Goal: Task Accomplishment & Management: Complete application form

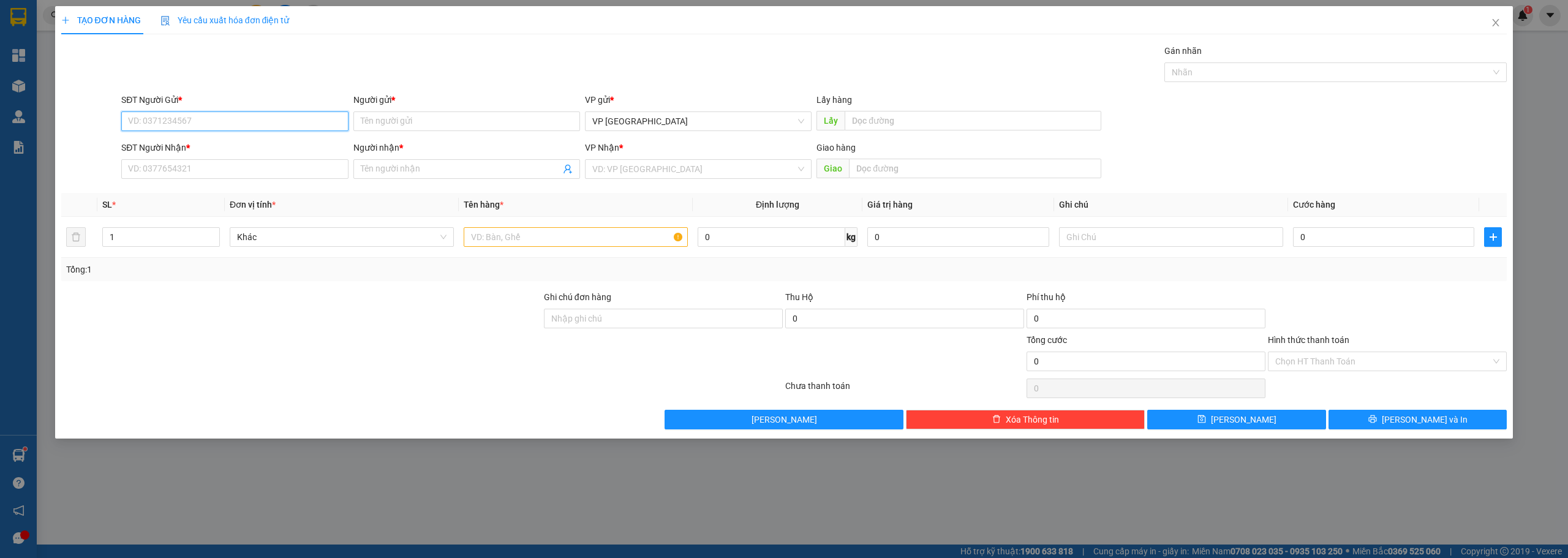
click at [243, 117] on input "SĐT Người Gửi *" at bounding box center [235, 121] width 227 height 19
click at [222, 165] on input "SĐT Người Nhận *" at bounding box center [235, 169] width 227 height 19
click at [142, 168] on input "SĐT Người Nhận *" at bounding box center [235, 169] width 227 height 19
drag, startPoint x: 191, startPoint y: 174, endPoint x: 109, endPoint y: 165, distance: 82.5
click at [109, 165] on div "SĐT Người Nhận * 0896351175 0896351175 Người nhận * Tên người nhận VP Nhận * VD…" at bounding box center [784, 162] width 1449 height 43
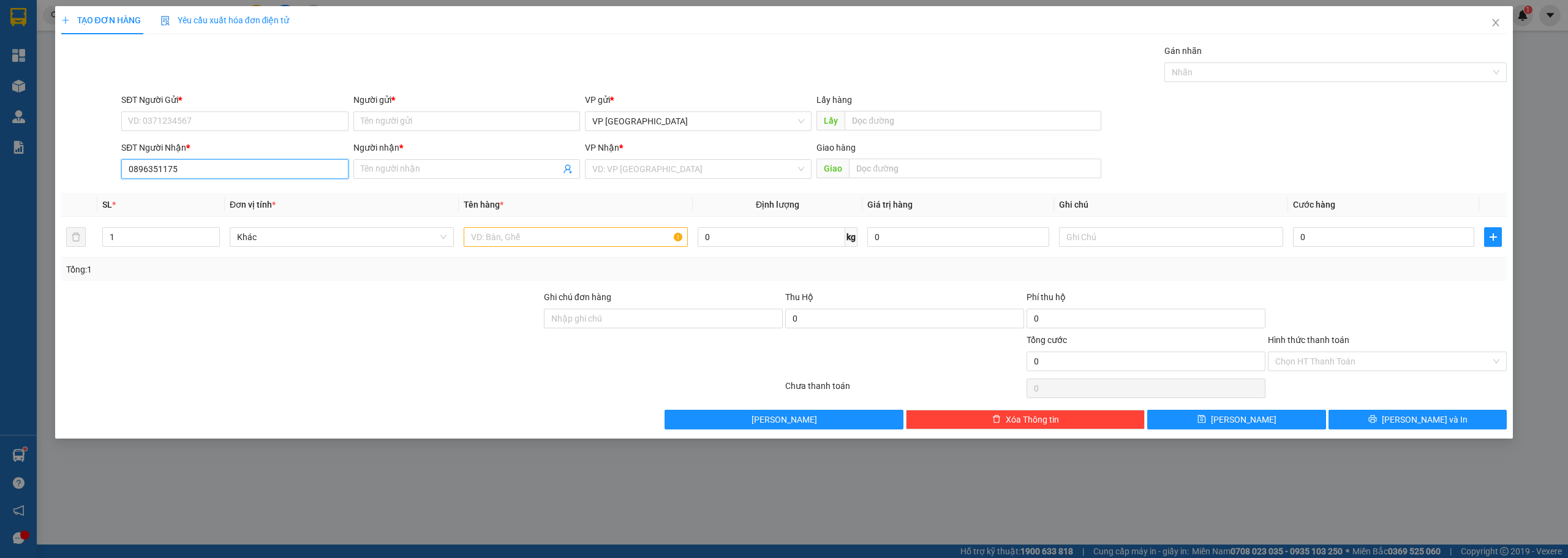
click at [246, 177] on input "0896351175" at bounding box center [235, 169] width 227 height 19
type input "0896351175"
click at [367, 169] on input "Người nhận *" at bounding box center [461, 169] width 199 height 14
paste input "ị"
paste input "á"
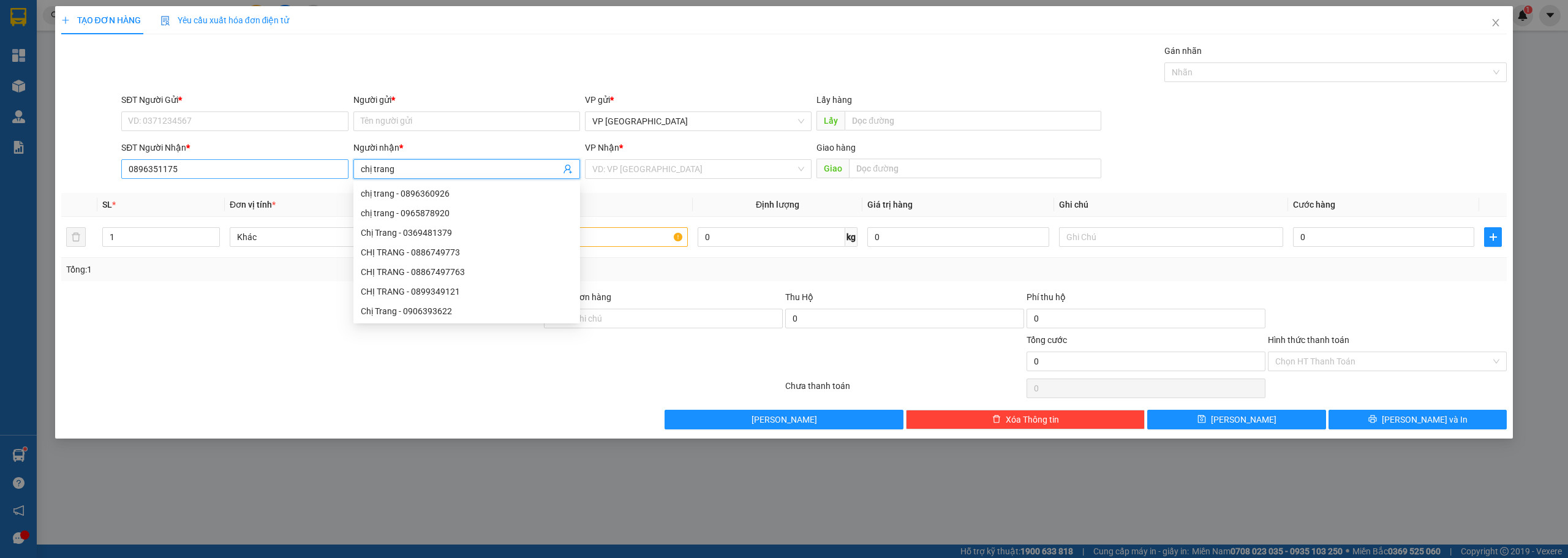
type input "chị trang"
click at [188, 165] on input "0896351175" at bounding box center [235, 169] width 227 height 19
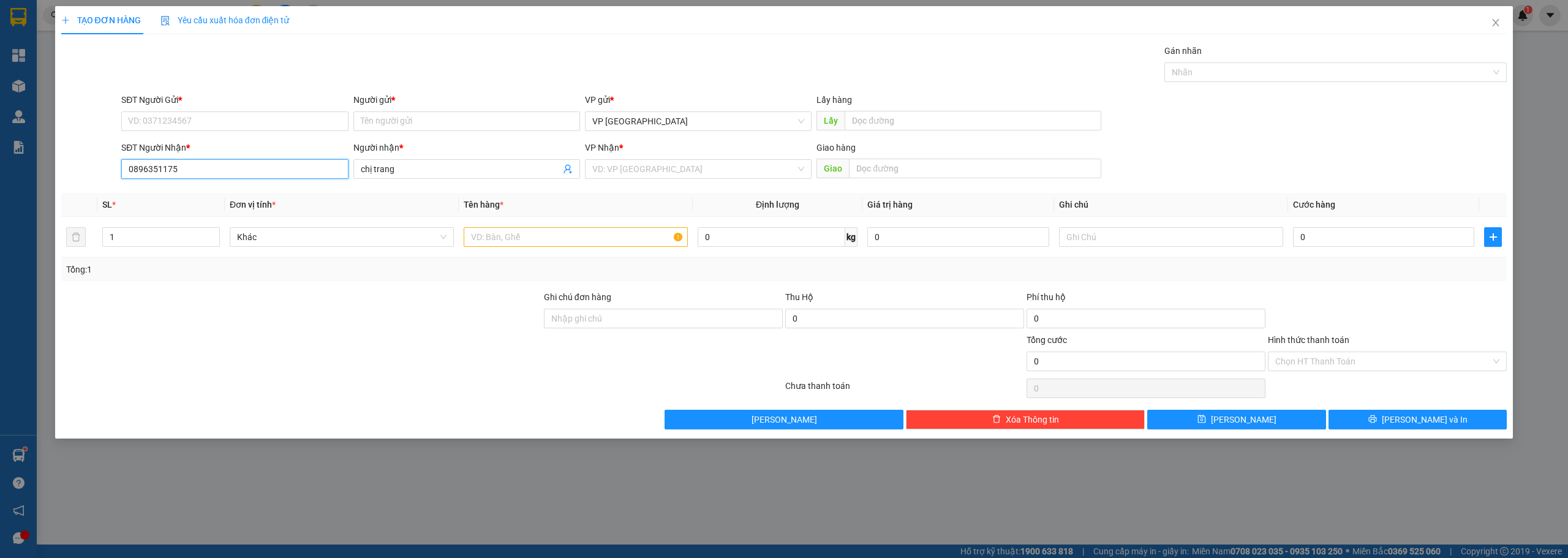
drag, startPoint x: 186, startPoint y: 168, endPoint x: 104, endPoint y: 168, distance: 82.0
click at [104, 169] on div "SĐT Người Nhận * 0896351175 0896351175 Người nhận * chị trang VP Nhận * VD: VP …" at bounding box center [784, 162] width 1449 height 43
click at [196, 119] on input "SĐT Người Gửi *" at bounding box center [235, 121] width 227 height 19
click at [190, 170] on input "0896351175" at bounding box center [235, 169] width 227 height 19
drag, startPoint x: 190, startPoint y: 170, endPoint x: 92, endPoint y: 159, distance: 98.6
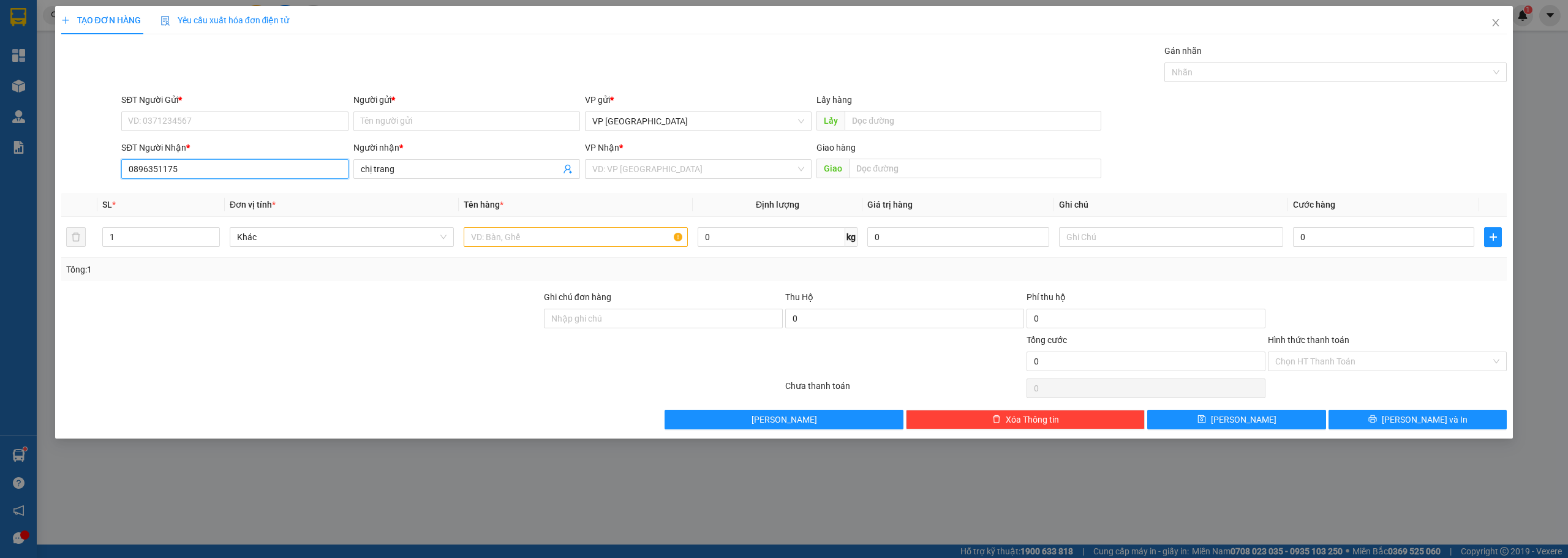
click at [92, 159] on div "SĐT Người Nhận * 0896351175 0896351175 Người nhận * chị trang VP Nhận * VD: VP …" at bounding box center [784, 162] width 1449 height 43
click at [229, 119] on input "SĐT Người Gửi *" at bounding box center [235, 121] width 227 height 19
paste input "0896351175"
type input "0896351175"
drag, startPoint x: 411, startPoint y: 177, endPoint x: 349, endPoint y: 164, distance: 63.3
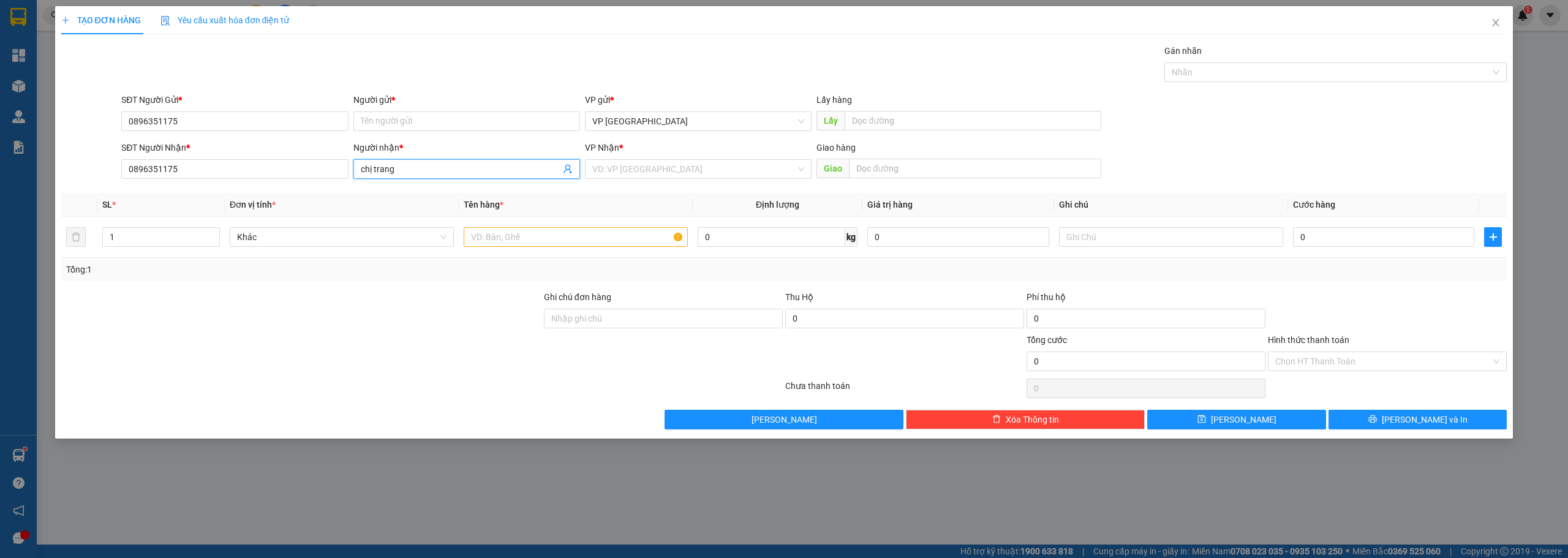
click at [349, 164] on div "SĐT Người Nhận * 0896351175 Người nhận * chị trang chị trang VP Nhận * VD: VP S…" at bounding box center [814, 162] width 1390 height 43
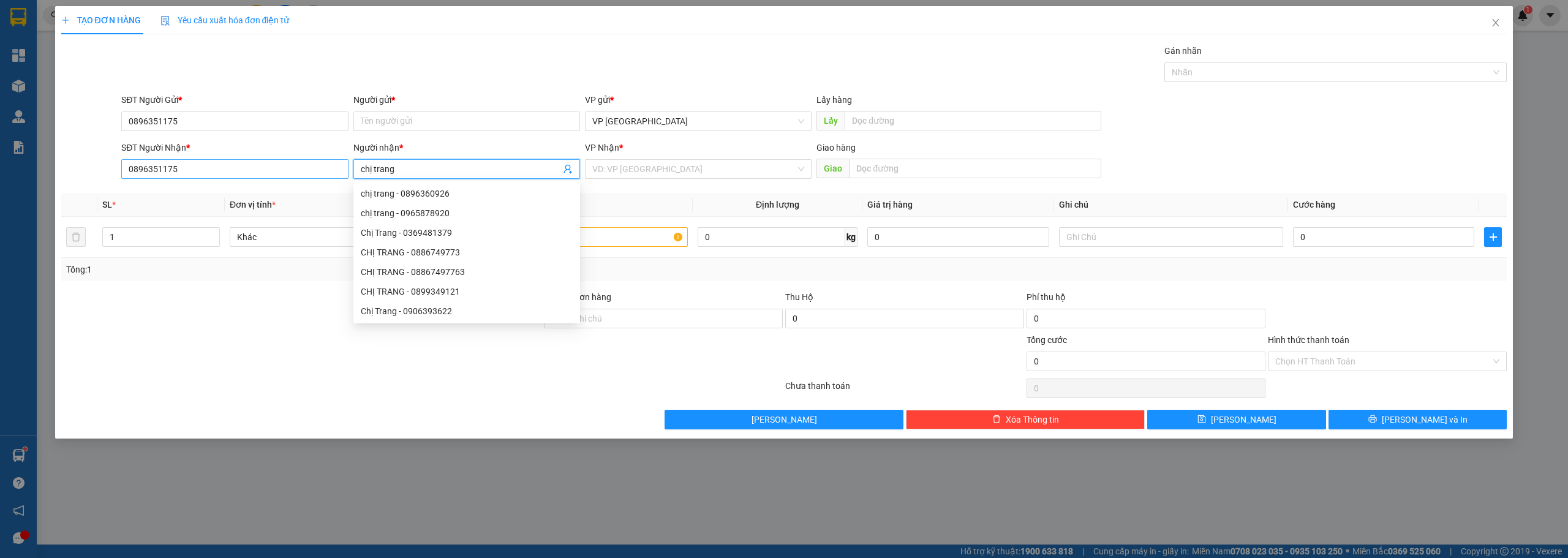
drag, startPoint x: 401, startPoint y: 170, endPoint x: 336, endPoint y: 170, distance: 65.0
click at [336, 170] on div "SĐT Người Nhận * 0896351175 Người nhận * chị trang VP Nhận * VD: VP Sài Gòn Gia…" at bounding box center [814, 162] width 1390 height 43
click at [374, 118] on input "Người gửi *" at bounding box center [467, 121] width 227 height 19
paste input "chị trang"
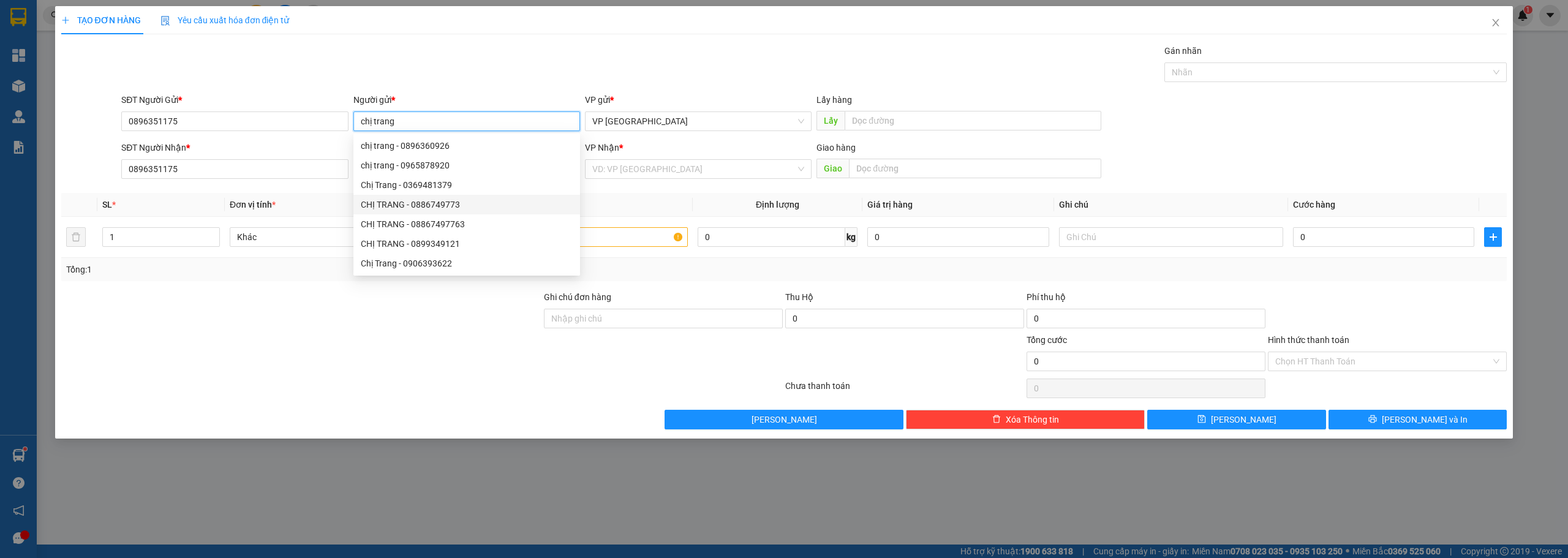
type input "chị trang"
click at [286, 282] on div "Transit Pickup Surcharge Ids Transit Deliver Surcharge Ids Transit Deliver Surc…" at bounding box center [785, 236] width 1446 height 385
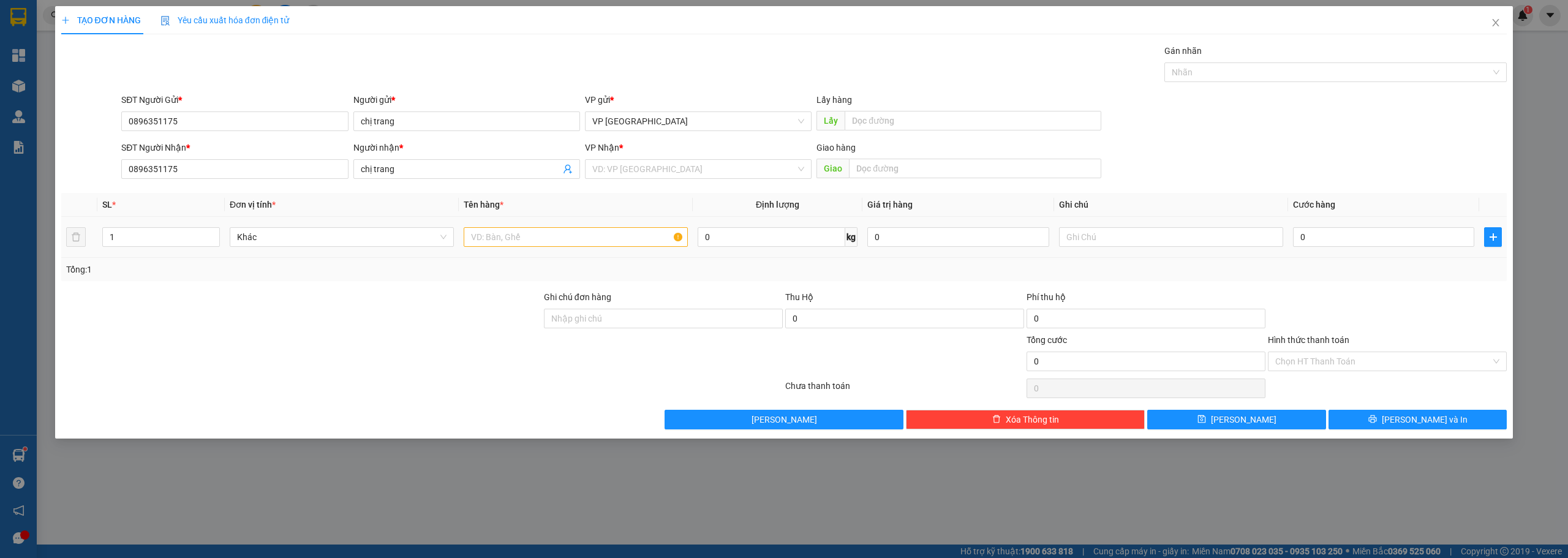
click at [619, 226] on div at bounding box center [576, 237] width 224 height 24
click at [615, 236] on input "text" at bounding box center [576, 237] width 224 height 19
paste input "ă"
paste input "ắ"
type input "bao trắng"
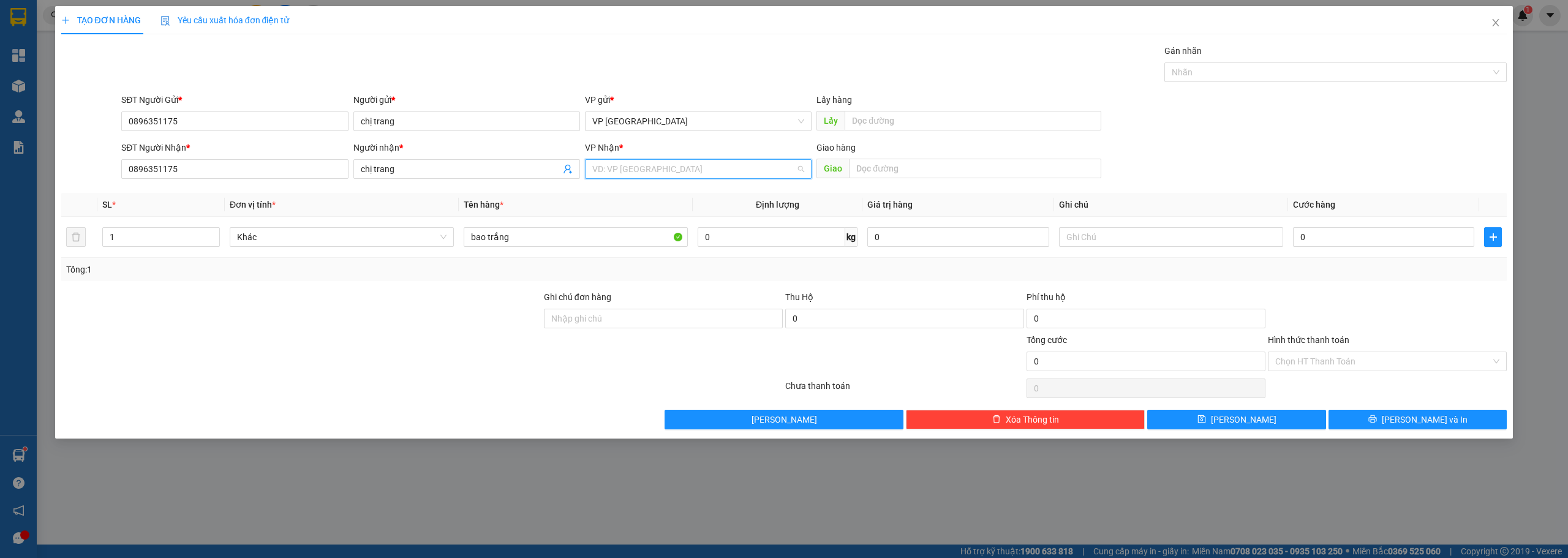
click at [661, 172] on input "search" at bounding box center [694, 169] width 203 height 19
click at [615, 239] on div "VP Cư Jút" at bounding box center [698, 233] width 212 height 14
click at [1318, 242] on input "0" at bounding box center [1384, 237] width 182 height 19
type input "1"
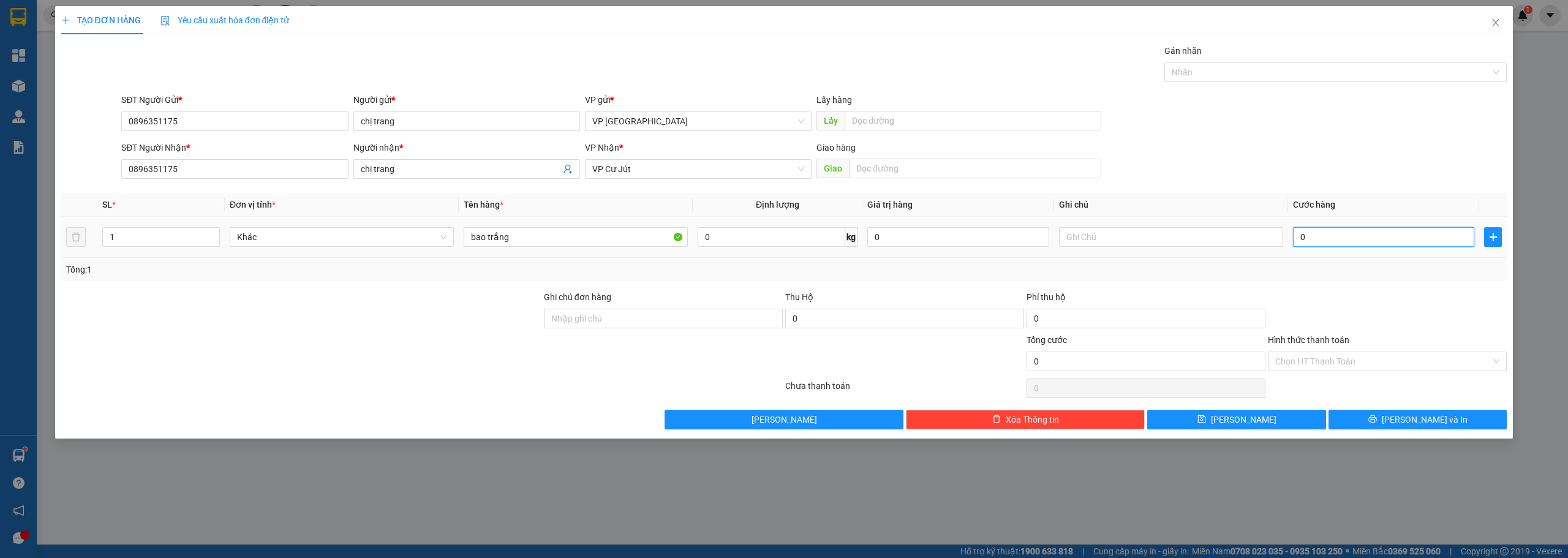
type input "1"
type input "10"
type input "105"
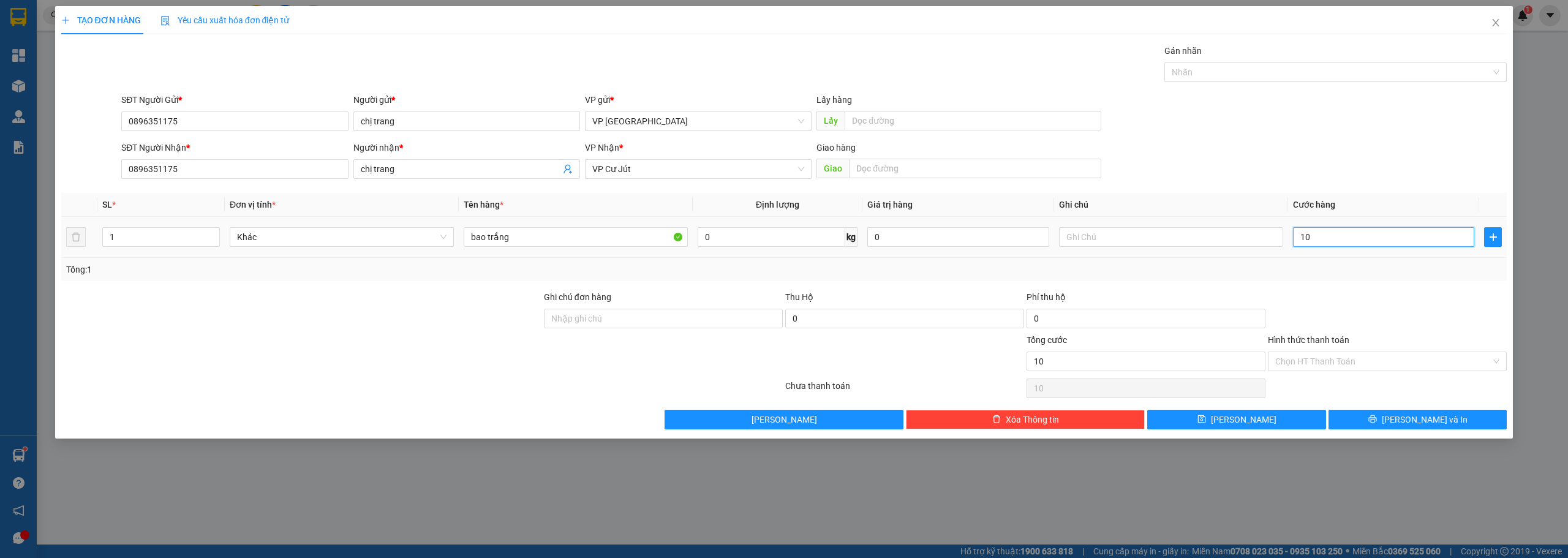
type input "105"
type input "1.050"
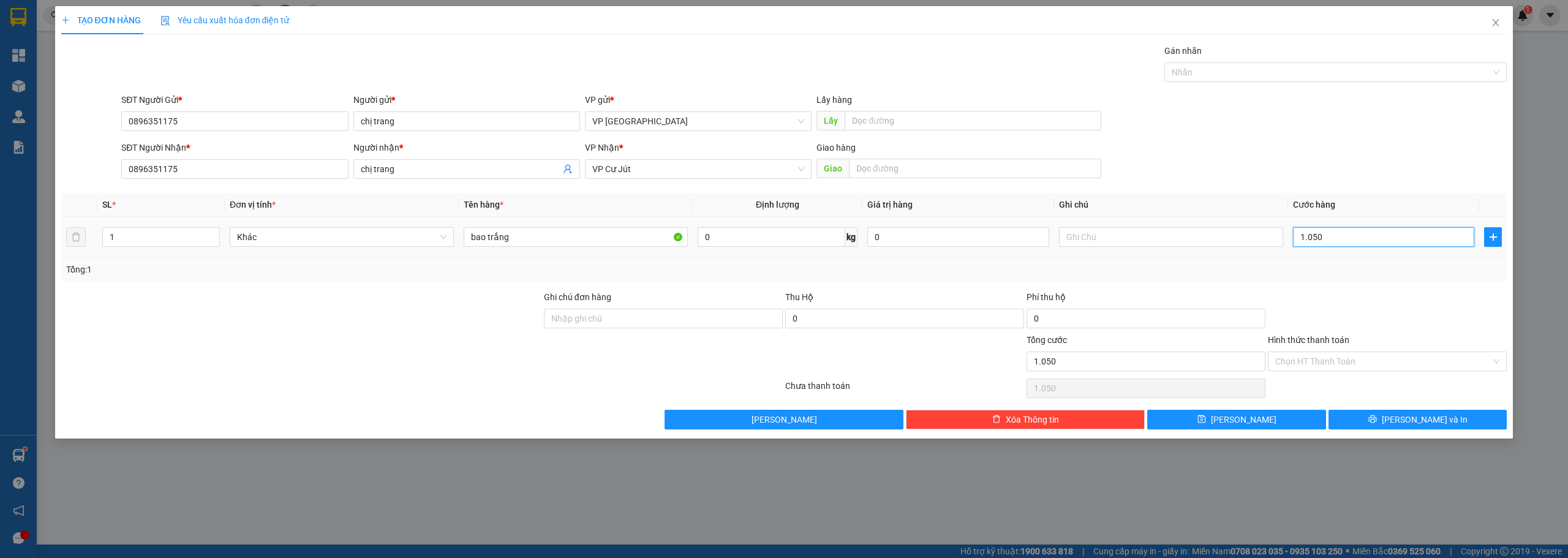
type input "10.500"
type input "105.000"
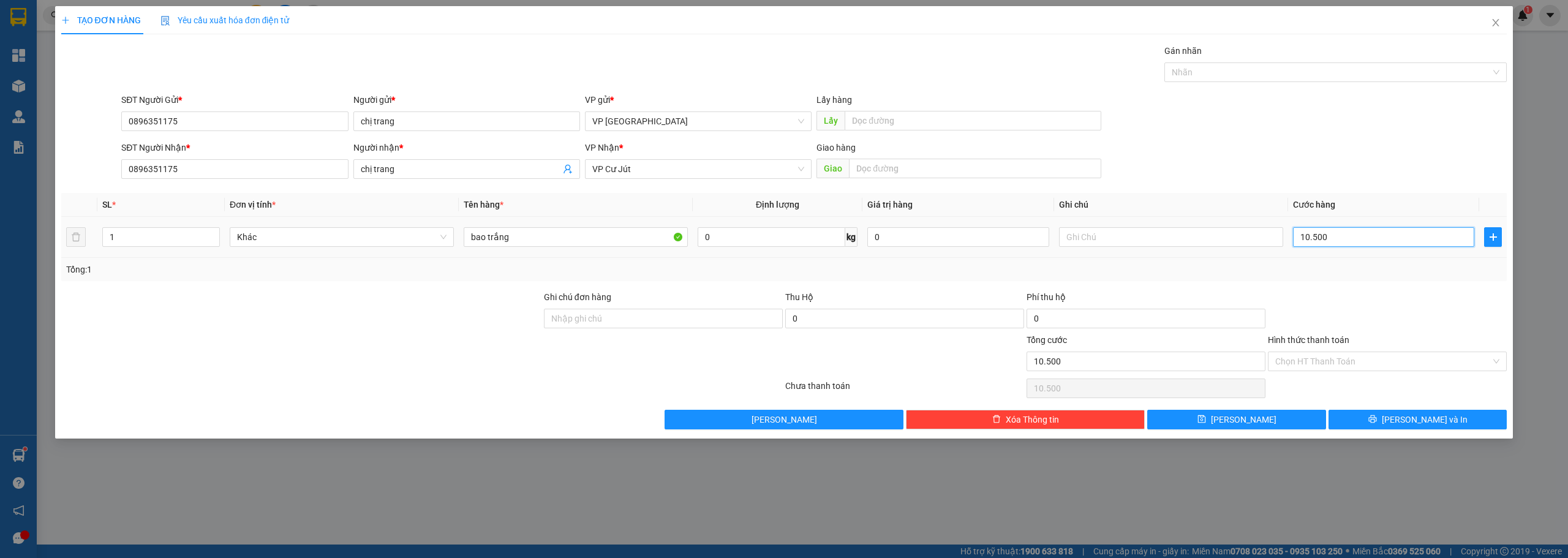
type input "105.000"
click at [675, 320] on input "Ghi chú đơn hàng" at bounding box center [663, 319] width 239 height 19
paste input "ươ"
paste input "ớ"
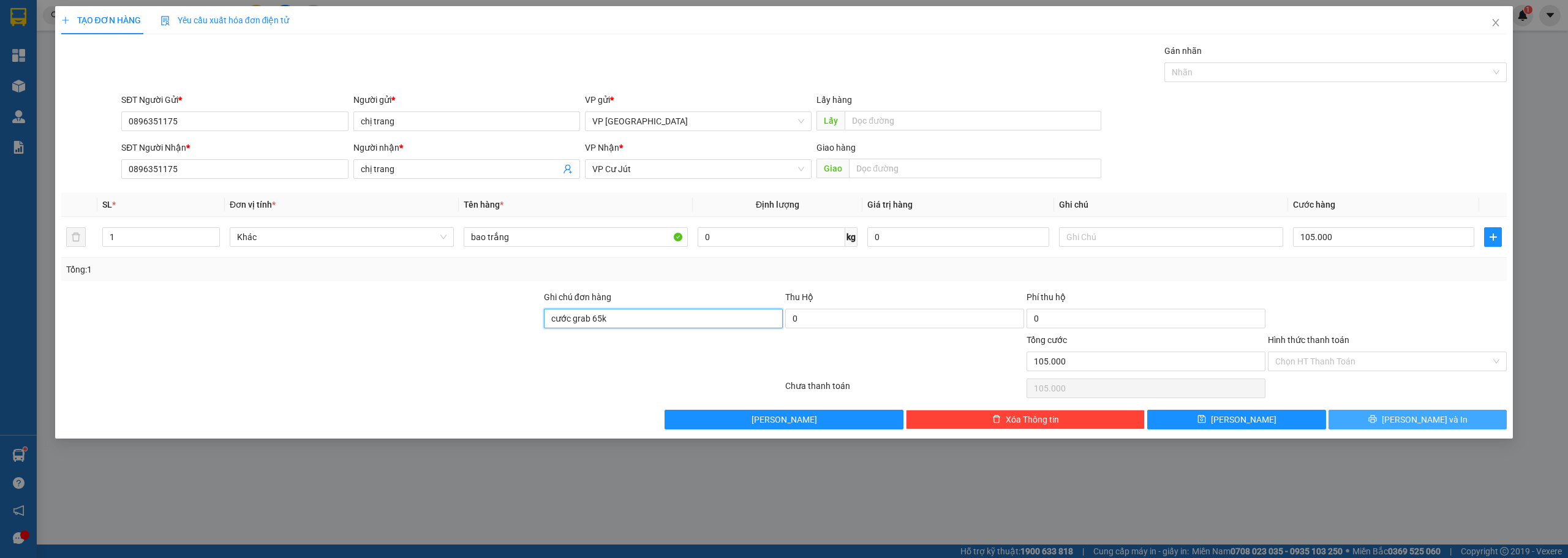
type input "cước grab 65k"
click at [1376, 415] on icon "printer" at bounding box center [1373, 419] width 8 height 8
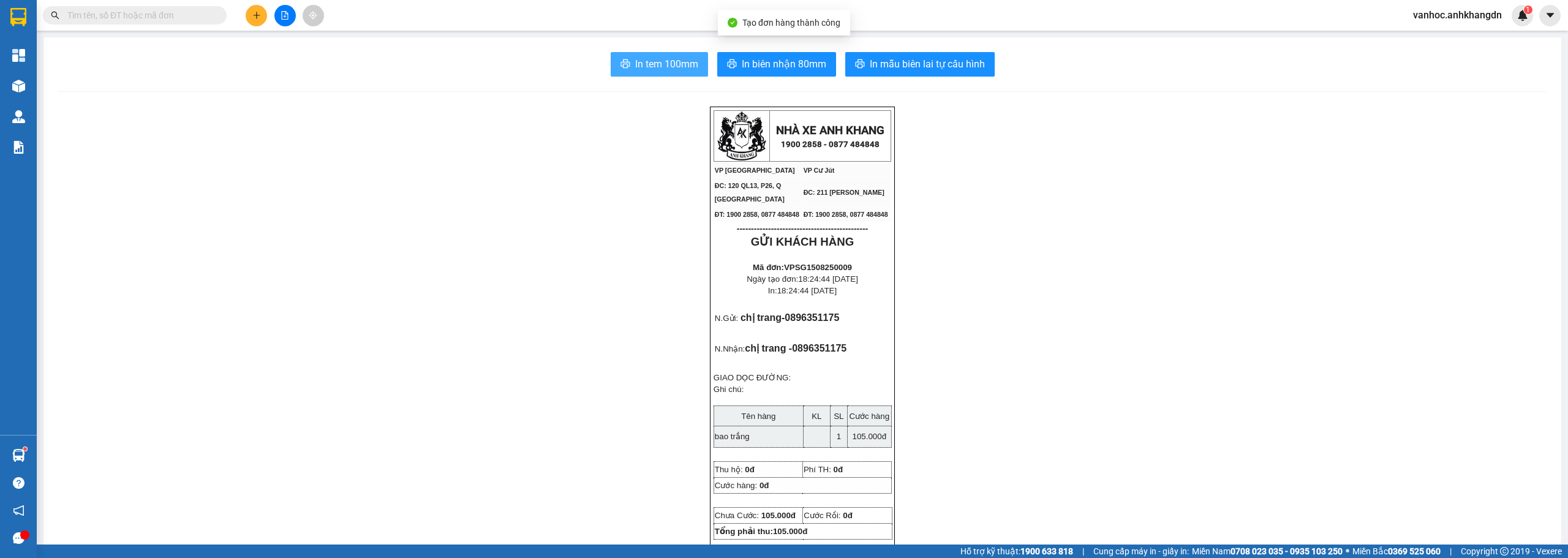
click at [672, 64] on span "In tem 100mm" at bounding box center [666, 64] width 63 height 15
drag, startPoint x: 167, startPoint y: 365, endPoint x: 178, endPoint y: 247, distance: 118.5
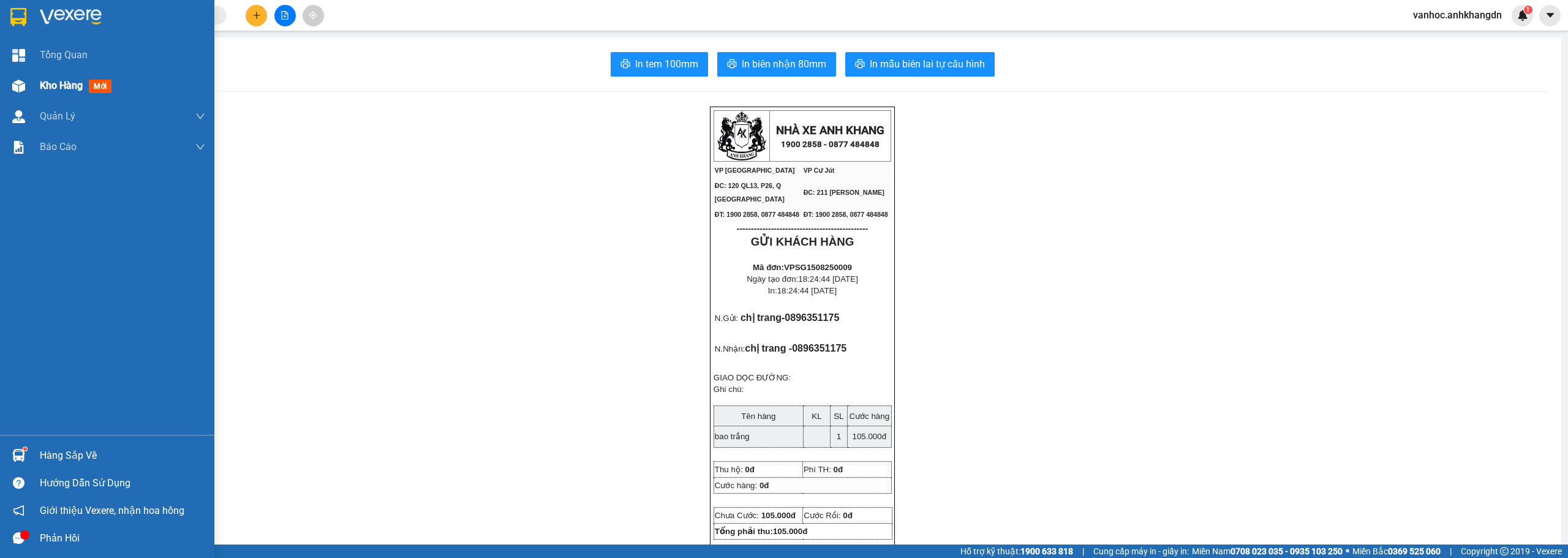
click at [68, 79] on span "Kho hàng" at bounding box center [61, 85] width 43 height 11
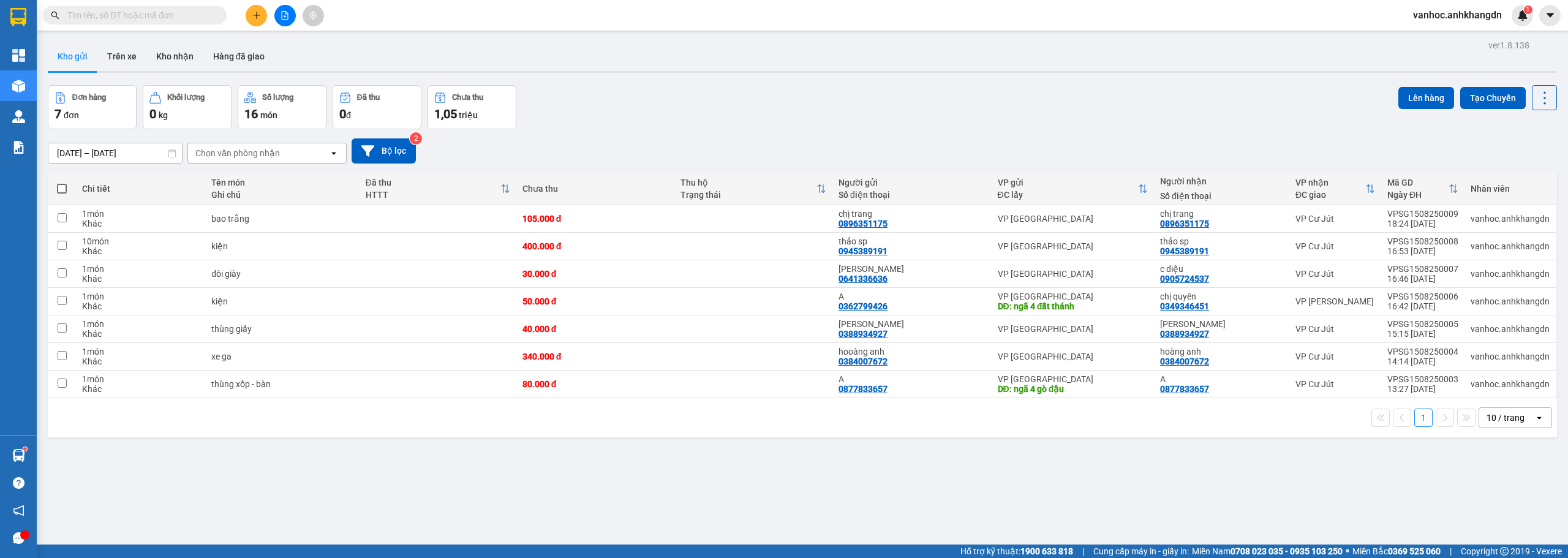
click at [509, 465] on div "ver 1.8.138 Kho gửi Trên xe Kho nhận Hàng đã giao Đơn hàng 7 đơn Khối lượng 0 k…" at bounding box center [802, 315] width 1519 height 558
click at [62, 187] on span at bounding box center [62, 189] width 10 height 10
click at [62, 182] on input "checkbox" at bounding box center [62, 182] width 0 height 0
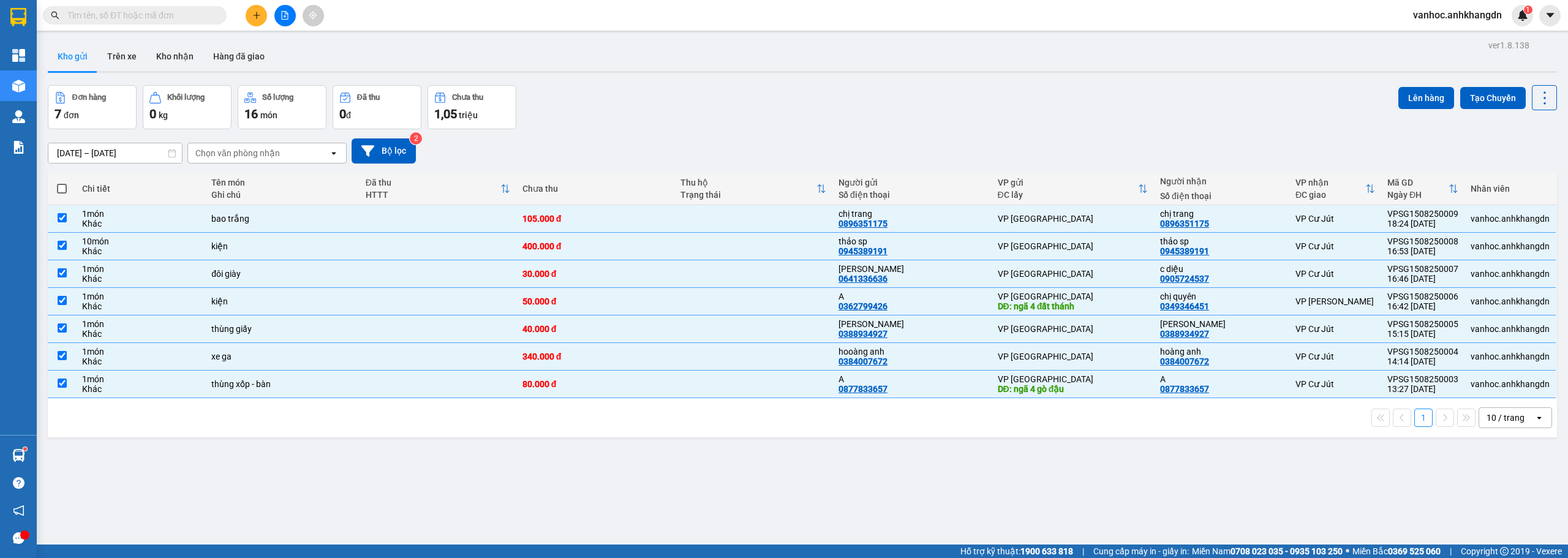
checkbox input "true"
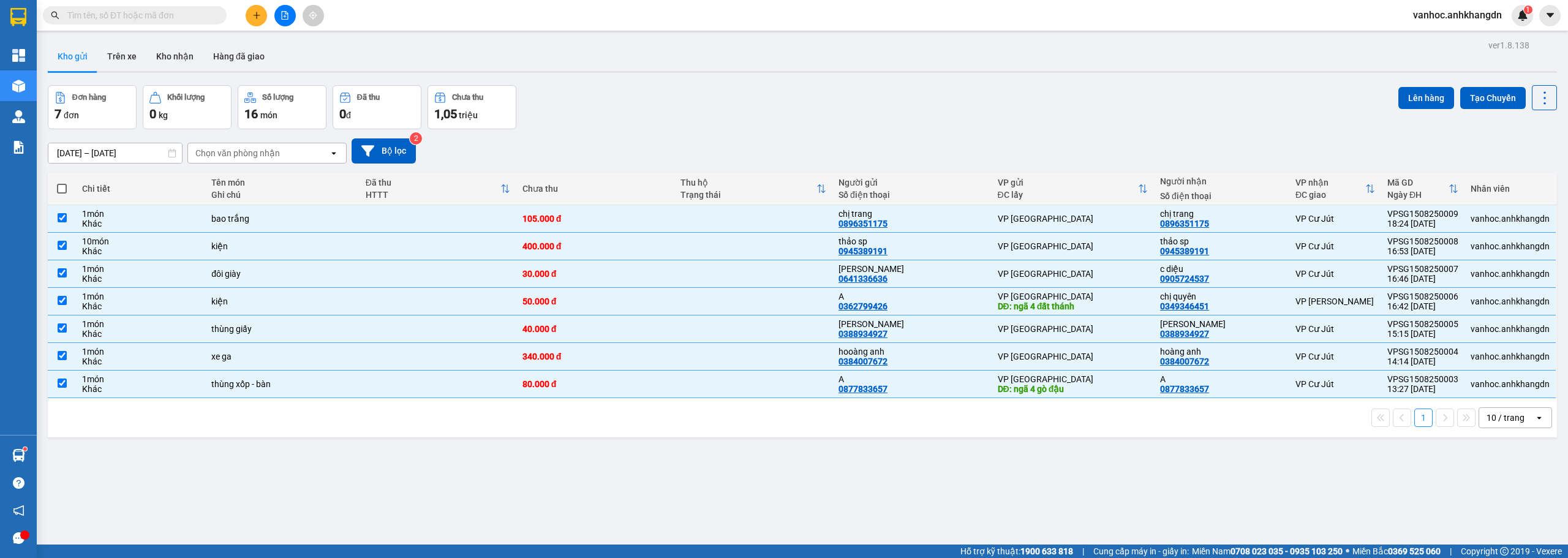
checkbox input "true"
click at [1429, 88] on button "Lên hàng" at bounding box center [1426, 97] width 56 height 22
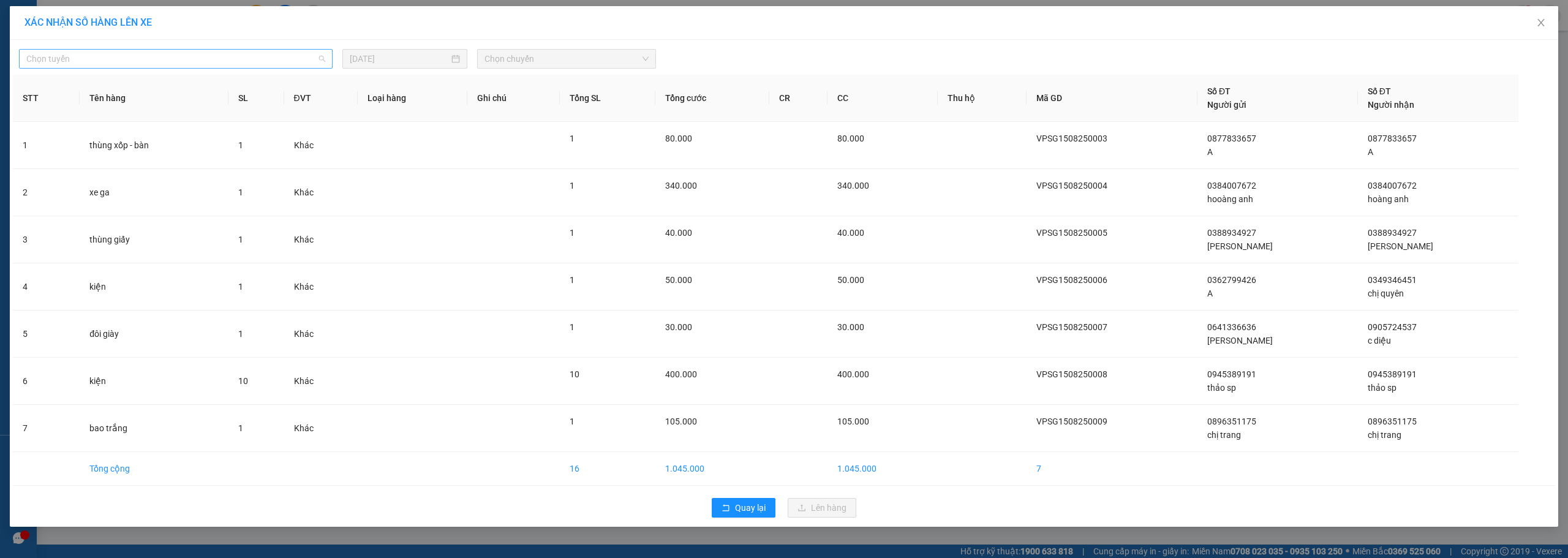
click at [259, 63] on span "Chọn tuyến" at bounding box center [175, 58] width 299 height 19
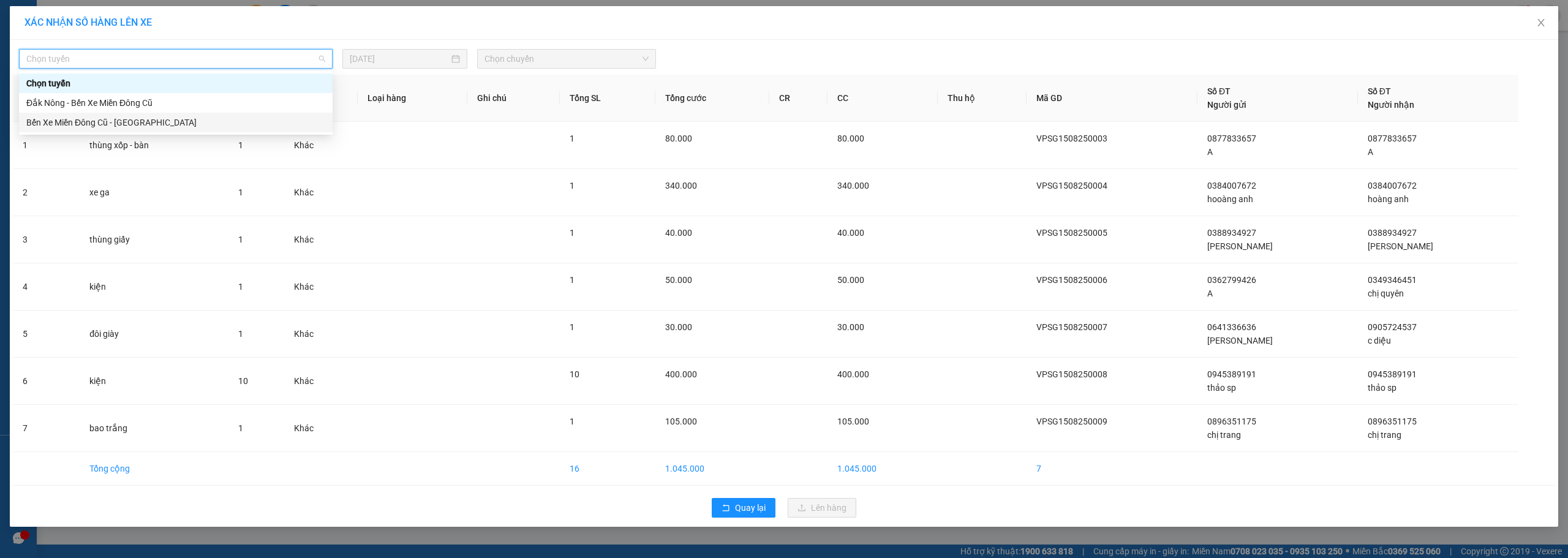
click at [125, 129] on div "Bến Xe Miền Đông Cũ - [GEOGRAPHIC_DATA]" at bounding box center [175, 122] width 299 height 14
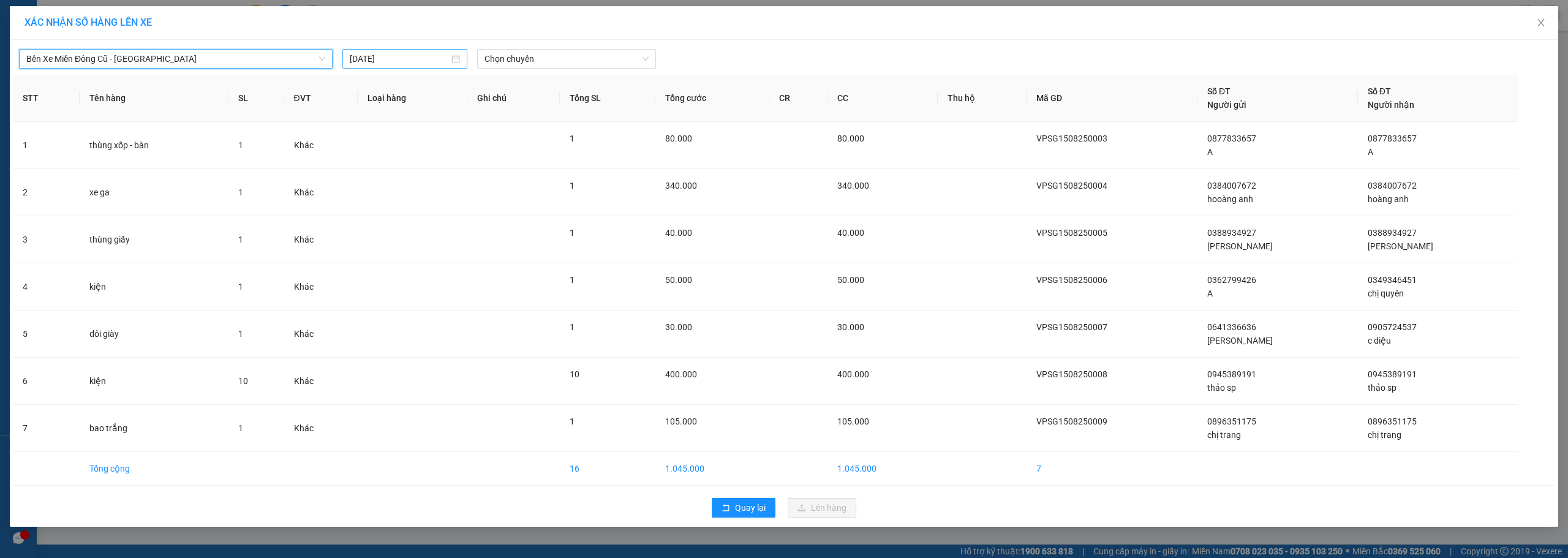
click at [407, 53] on input "[DATE]" at bounding box center [399, 58] width 99 height 14
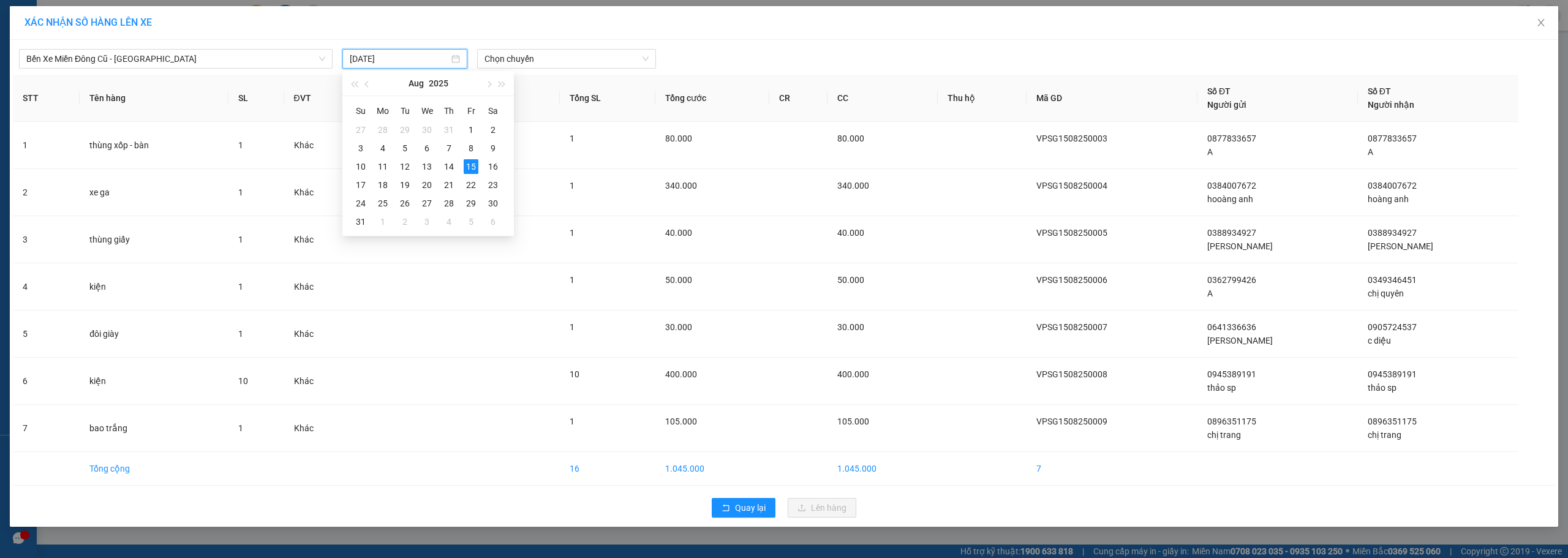
type input "[DATE]"
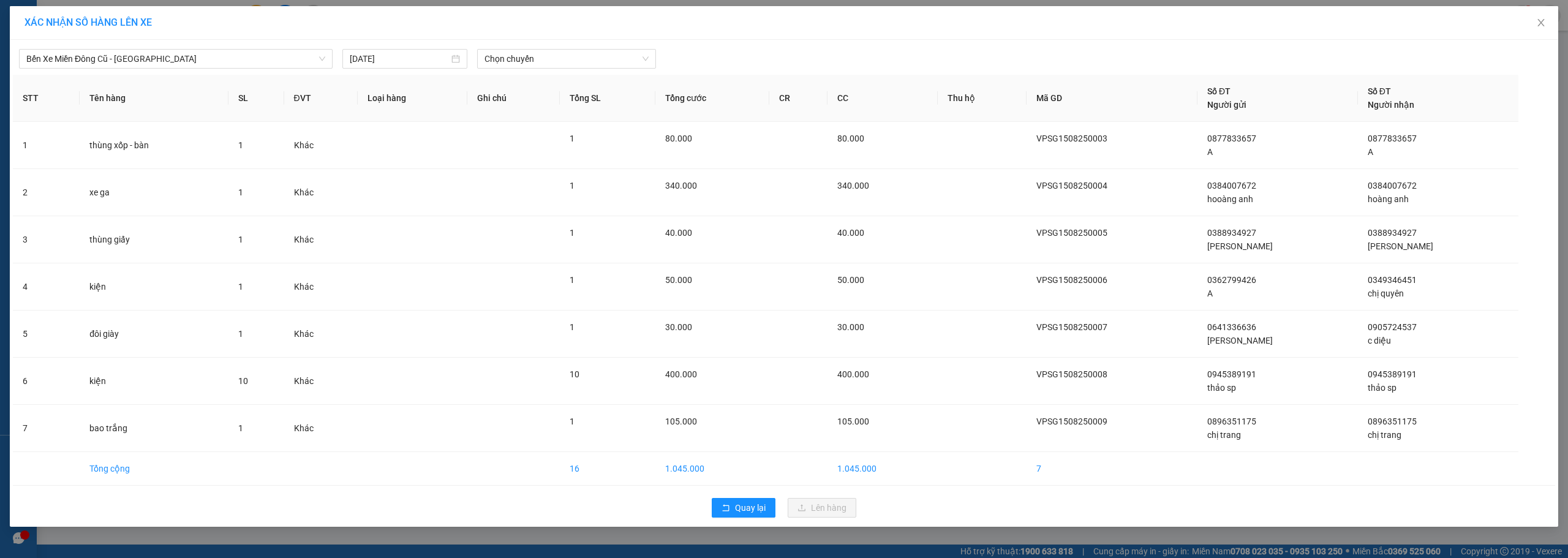
drag, startPoint x: 558, startPoint y: 46, endPoint x: 560, endPoint y: 79, distance: 33.1
click at [559, 46] on div "Bến Xe Miền Đông Cũ - [GEOGRAPHIC_DATA] Nông [DATE] Chọn chuyến" at bounding box center [784, 56] width 1542 height 26
click at [560, 67] on span "Chọn chuyến" at bounding box center [567, 58] width 164 height 19
click at [539, 130] on div "21:30 - 74F-005.74" at bounding box center [532, 122] width 110 height 19
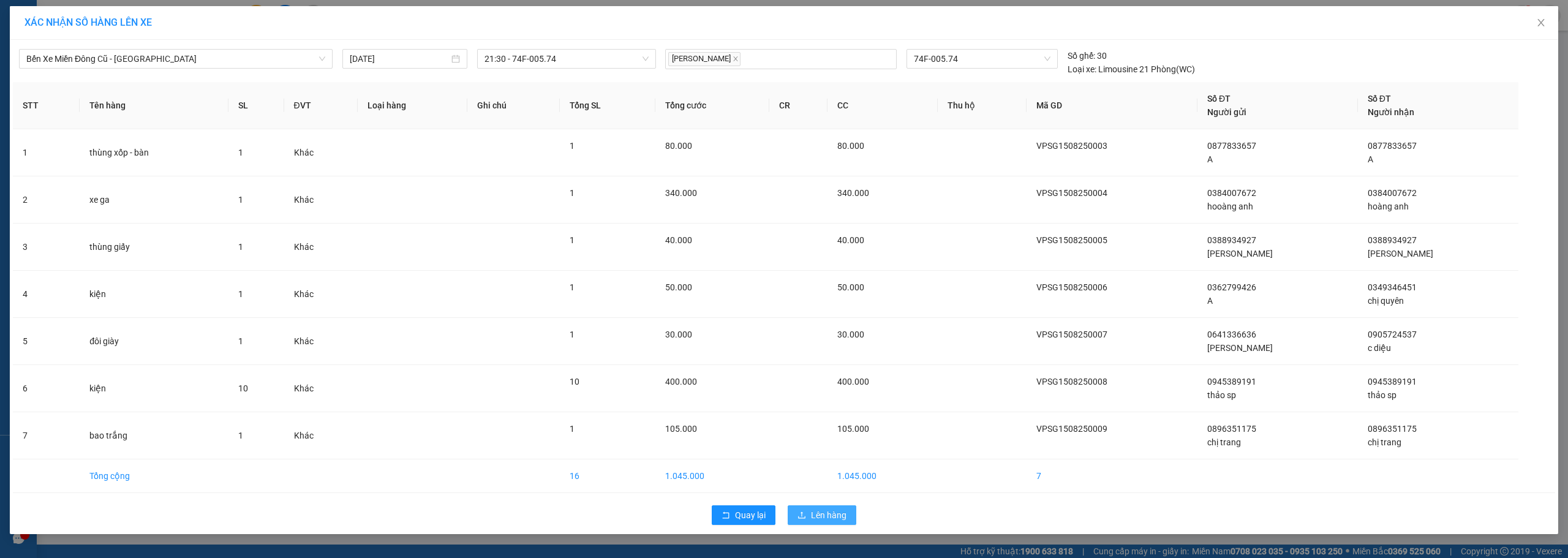
click at [827, 520] on span "Lên hàng" at bounding box center [829, 515] width 36 height 14
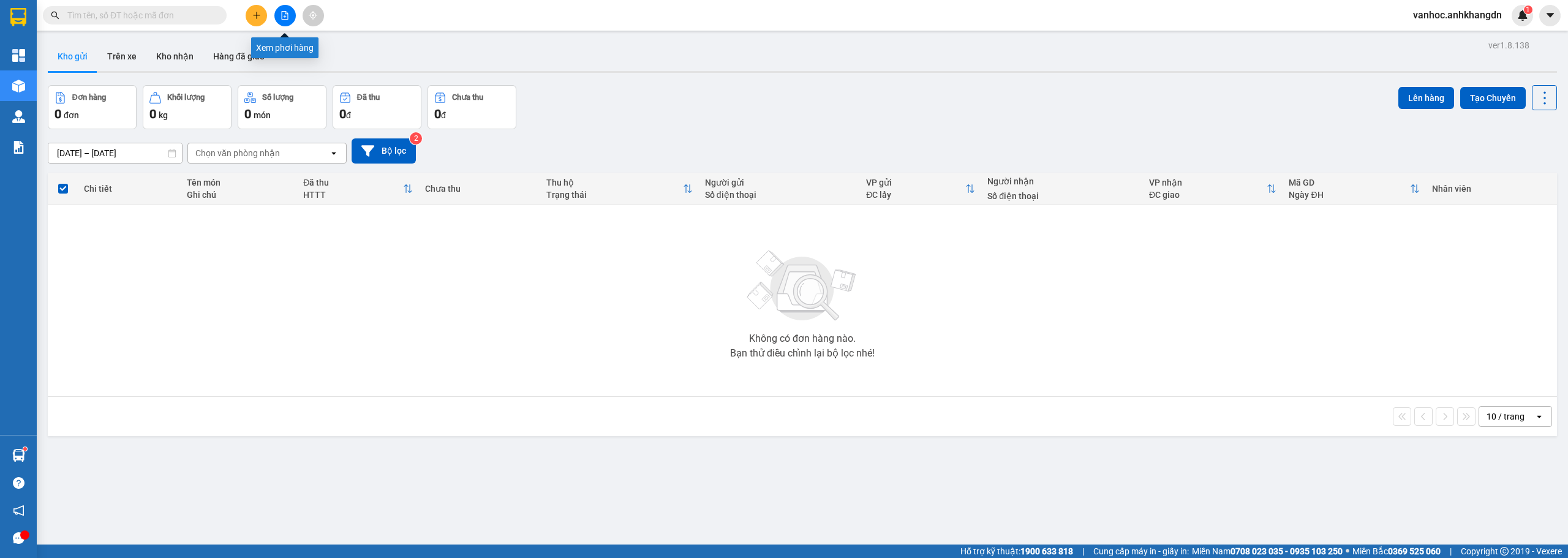
click at [280, 14] on button at bounding box center [285, 15] width 21 height 21
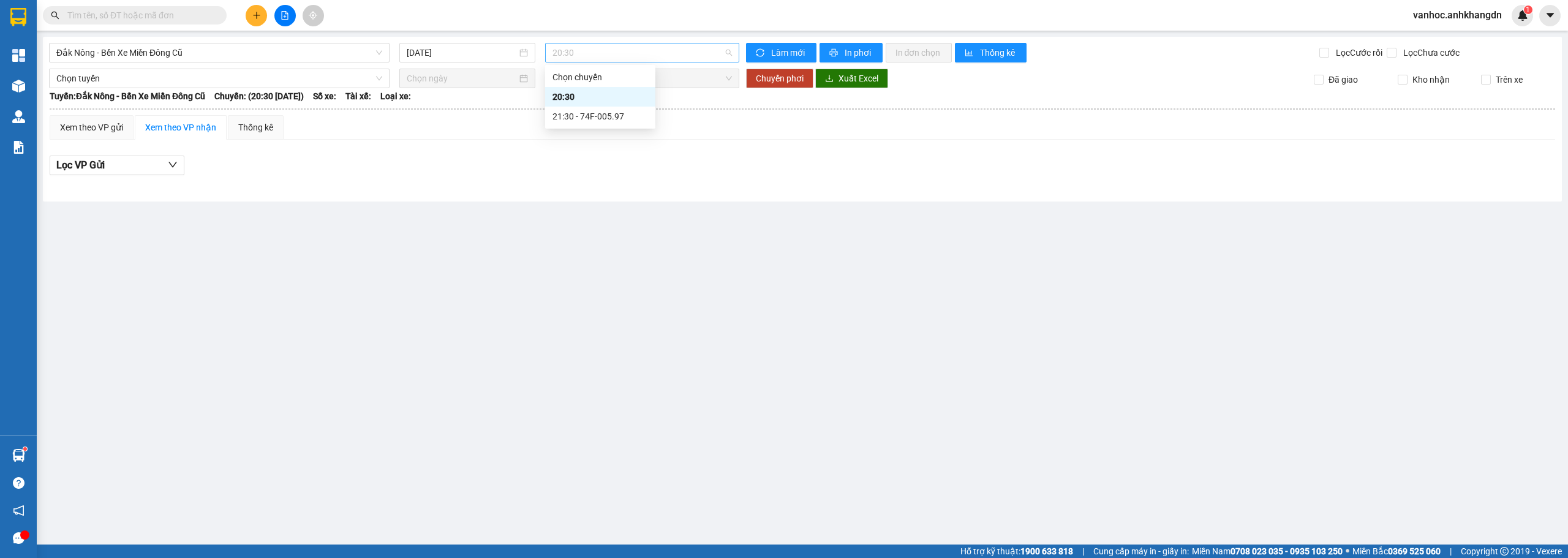
click at [682, 51] on span "20:30" at bounding box center [642, 53] width 180 height 19
click at [624, 123] on div "21:30 - 74F-005.97" at bounding box center [600, 116] width 110 height 19
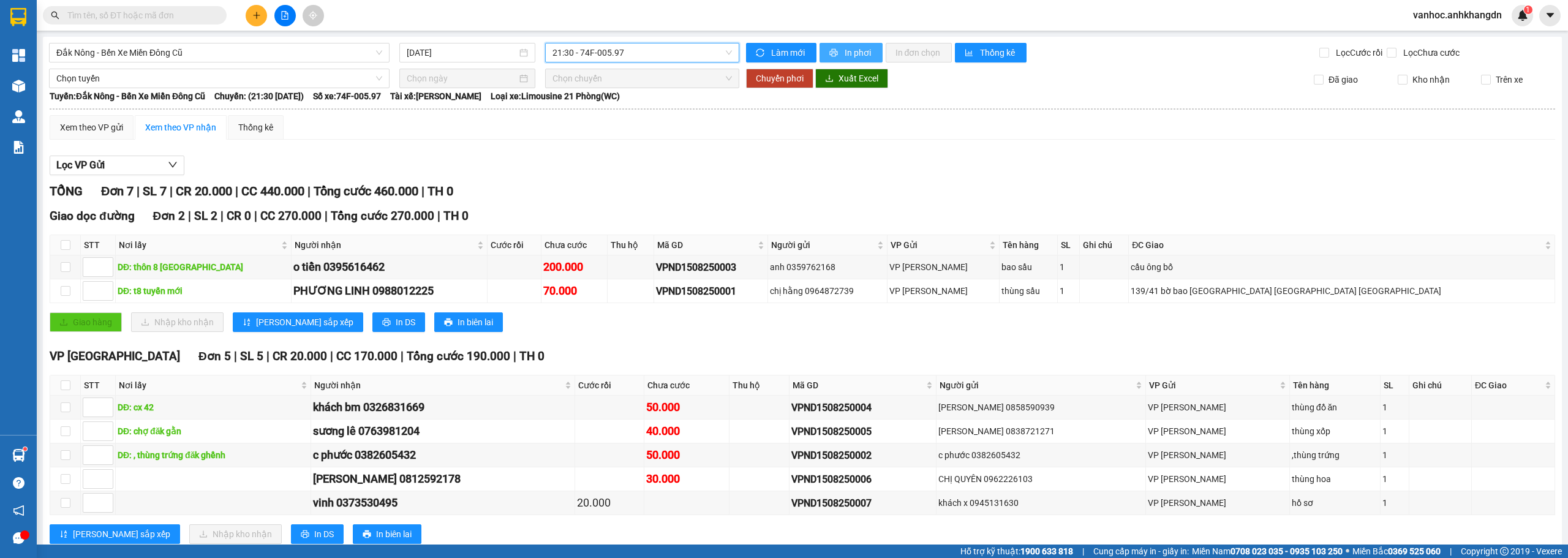
click at [846, 51] on span "In phơi" at bounding box center [859, 53] width 28 height 14
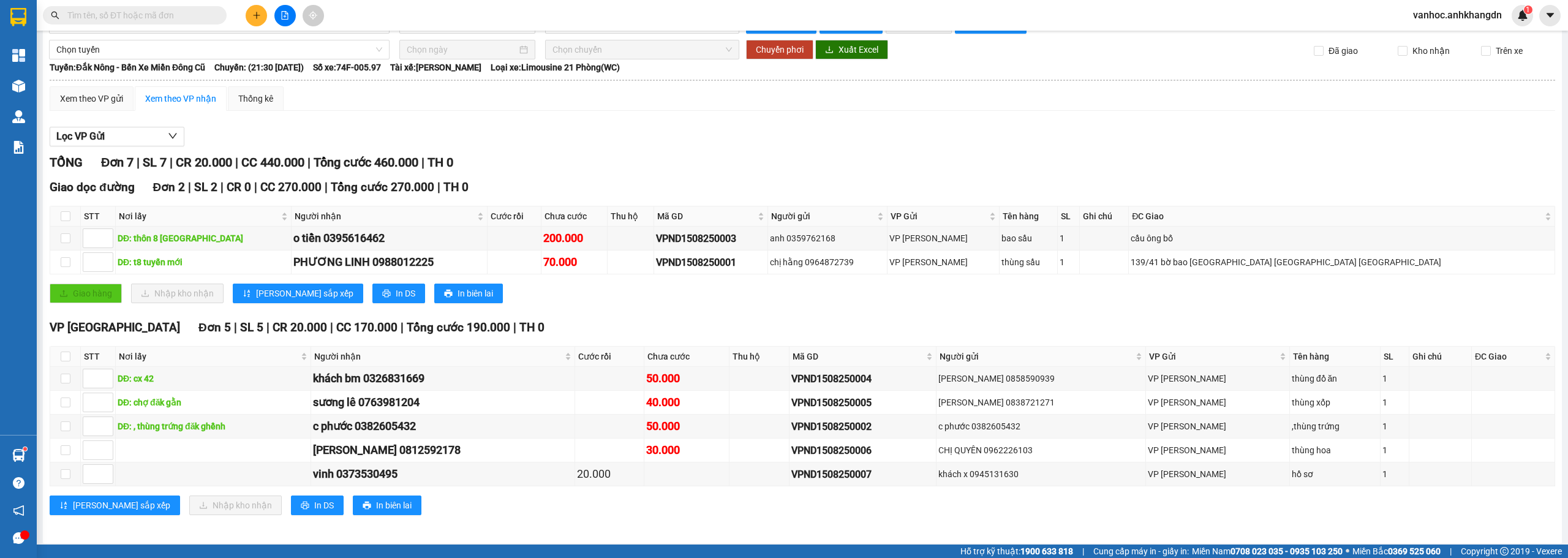
scroll to position [34, 0]
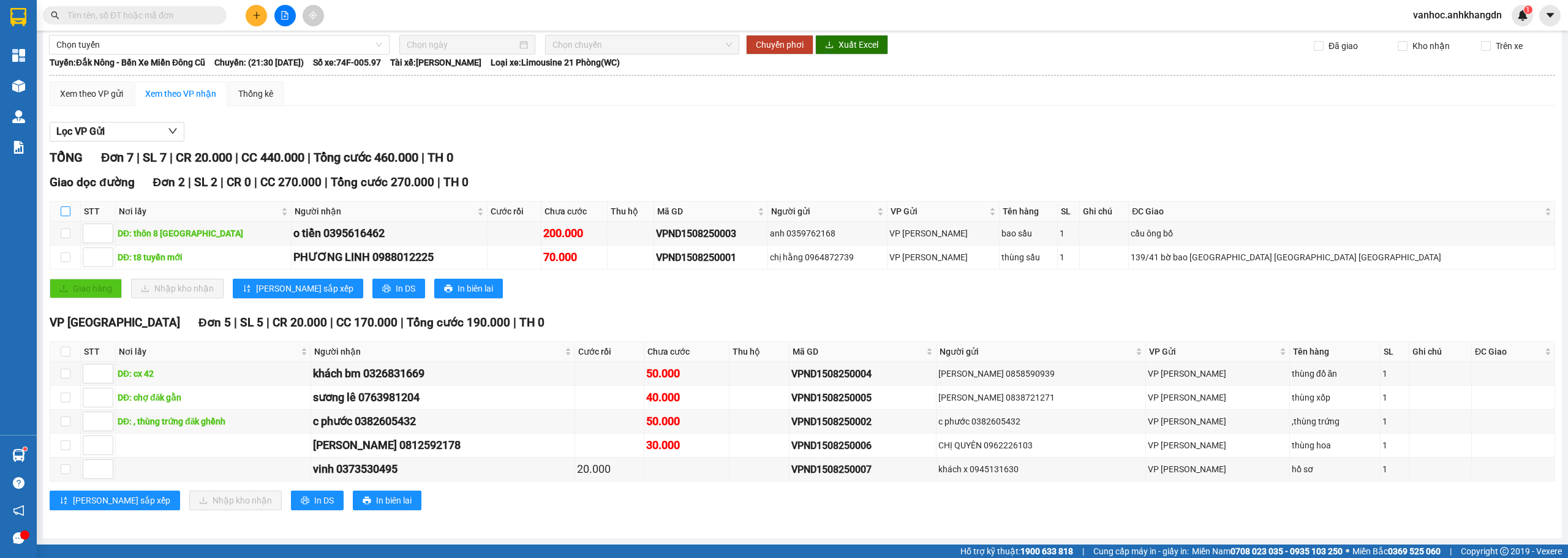
click at [65, 212] on input "checkbox" at bounding box center [66, 212] width 10 height 10
checkbox input "true"
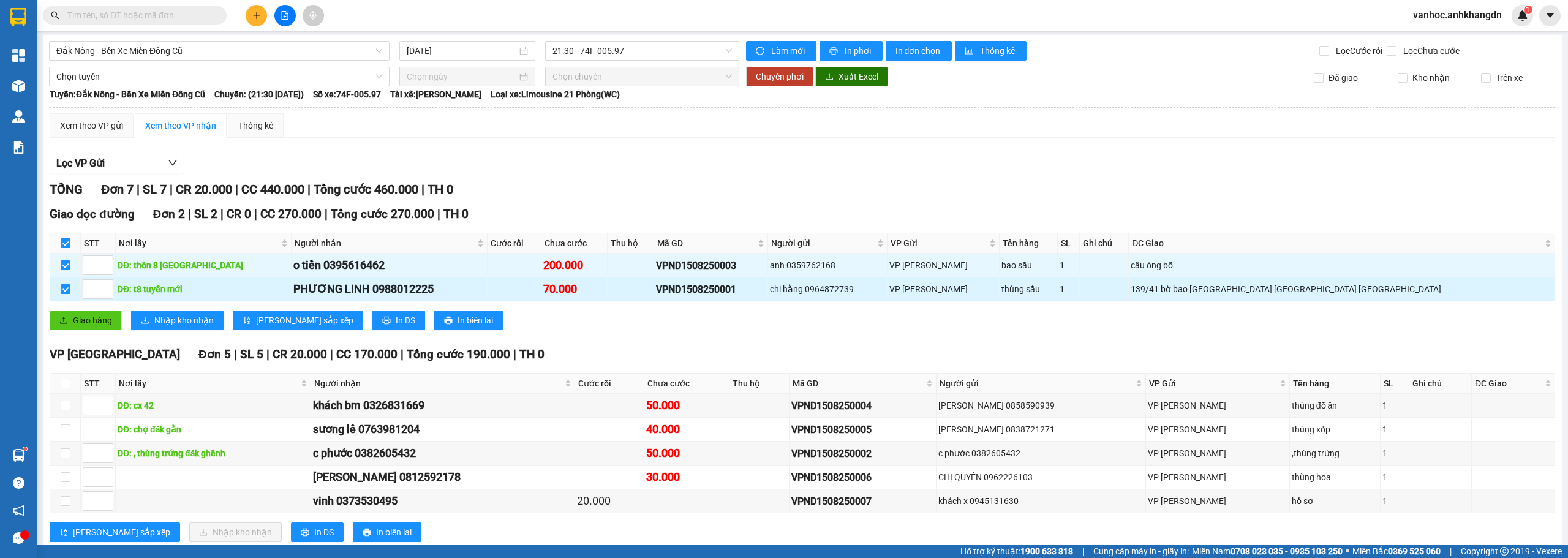
scroll to position [0, 0]
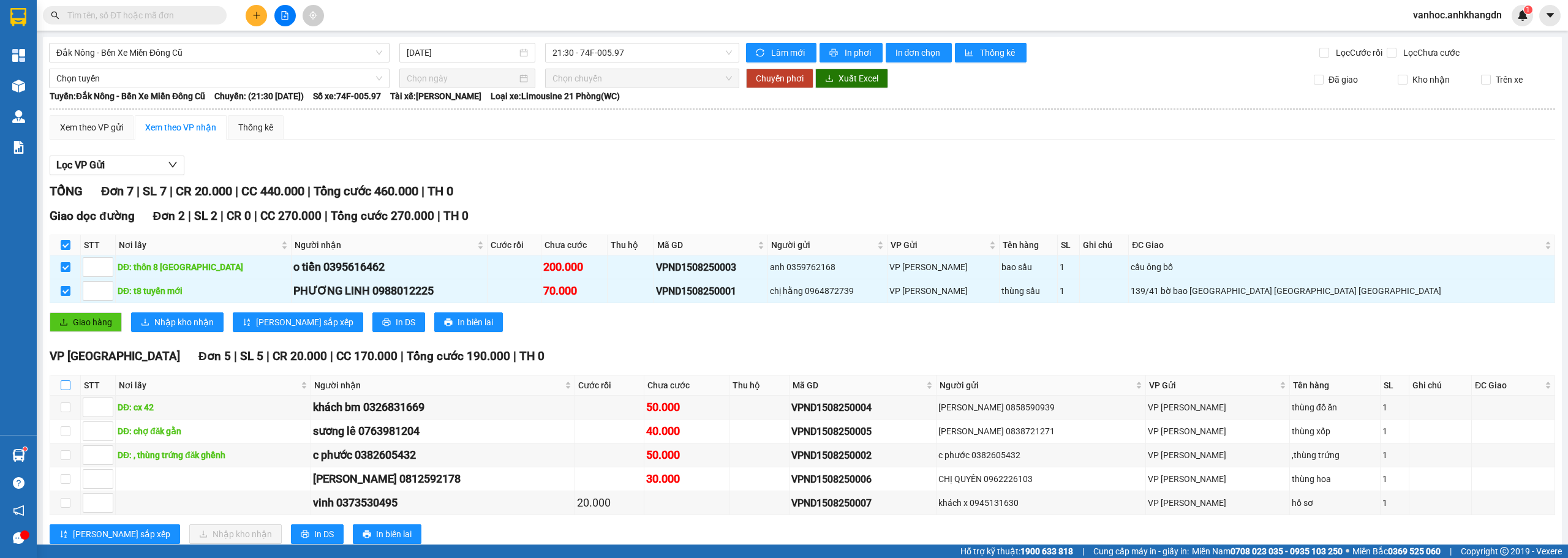
click at [65, 382] on input "checkbox" at bounding box center [66, 385] width 10 height 10
checkbox input "true"
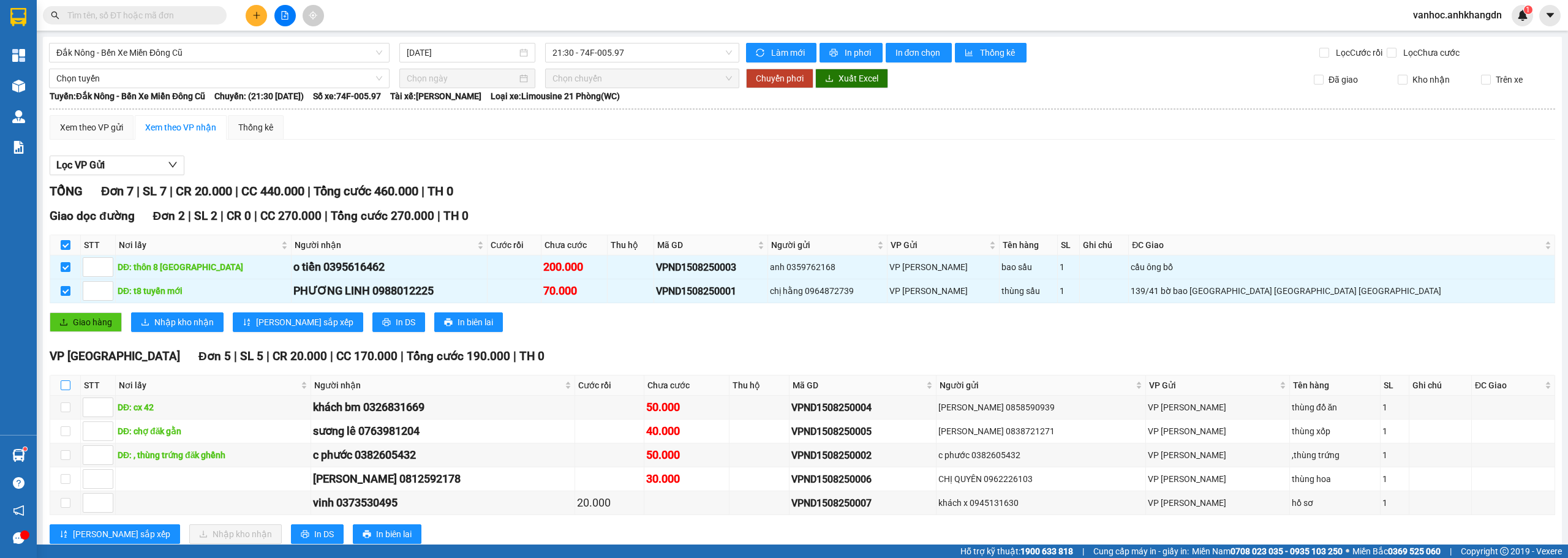
checkbox input "true"
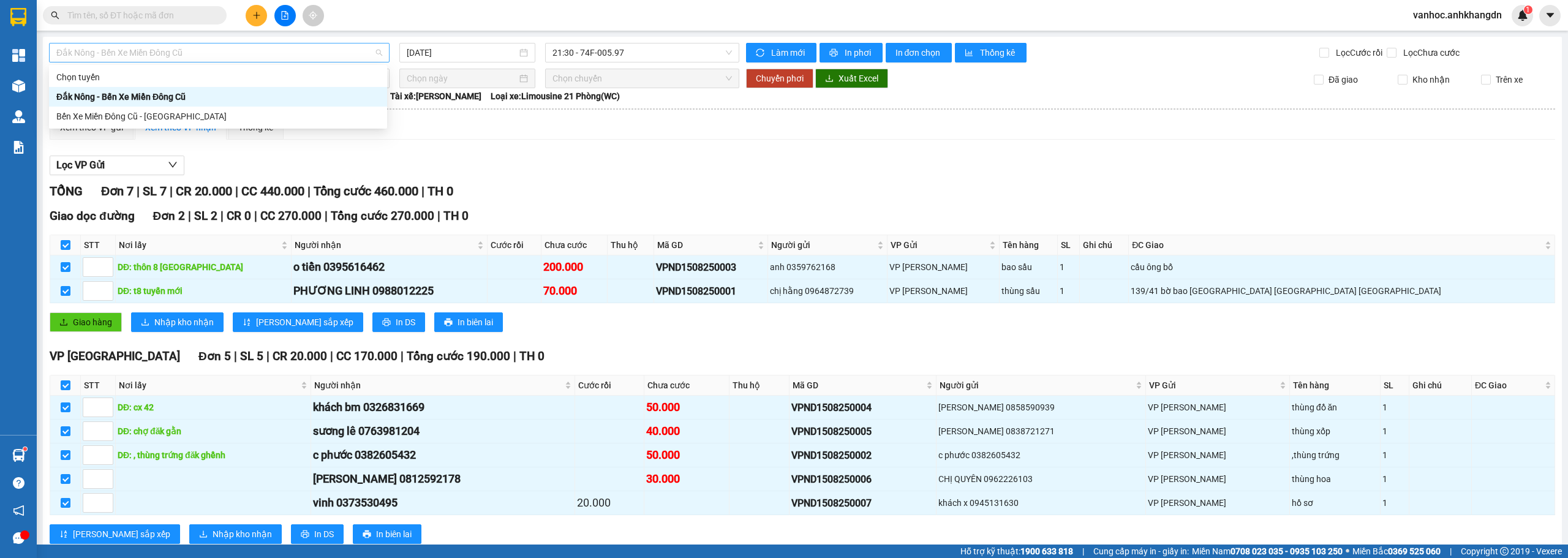
click at [177, 51] on span "Đắk Nông - Bến Xe Miền Đông Cũ" at bounding box center [220, 53] width 326 height 19
click at [170, 109] on div "Bến Xe Miền Đông Cũ - [GEOGRAPHIC_DATA]" at bounding box center [217, 116] width 338 height 19
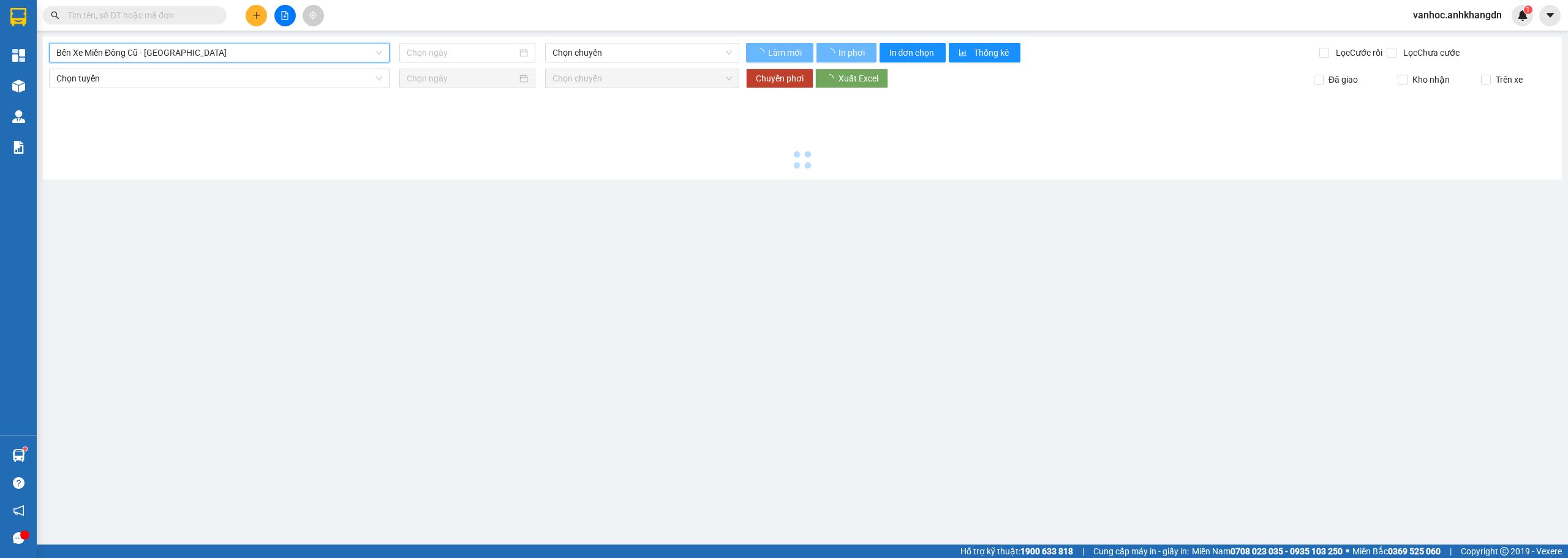
type input "[DATE]"
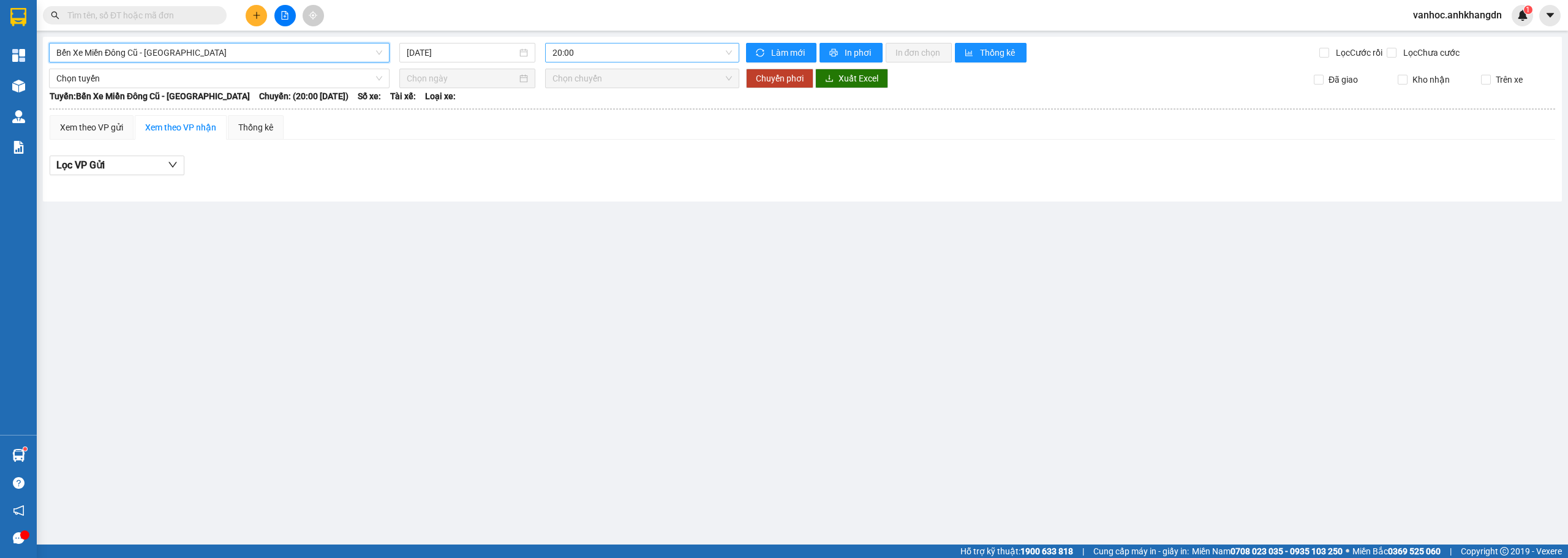
click at [627, 55] on span "20:00" at bounding box center [642, 53] width 180 height 19
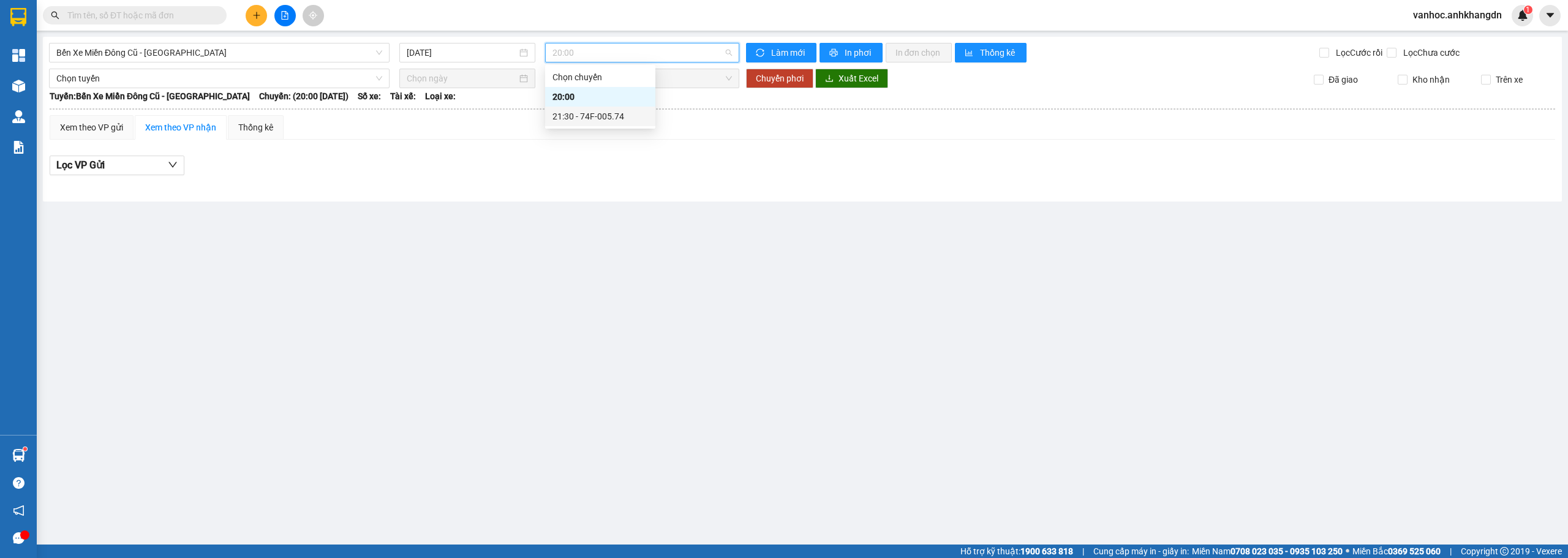
click at [605, 116] on div "21:30 - 74F-005.74" at bounding box center [600, 116] width 96 height 14
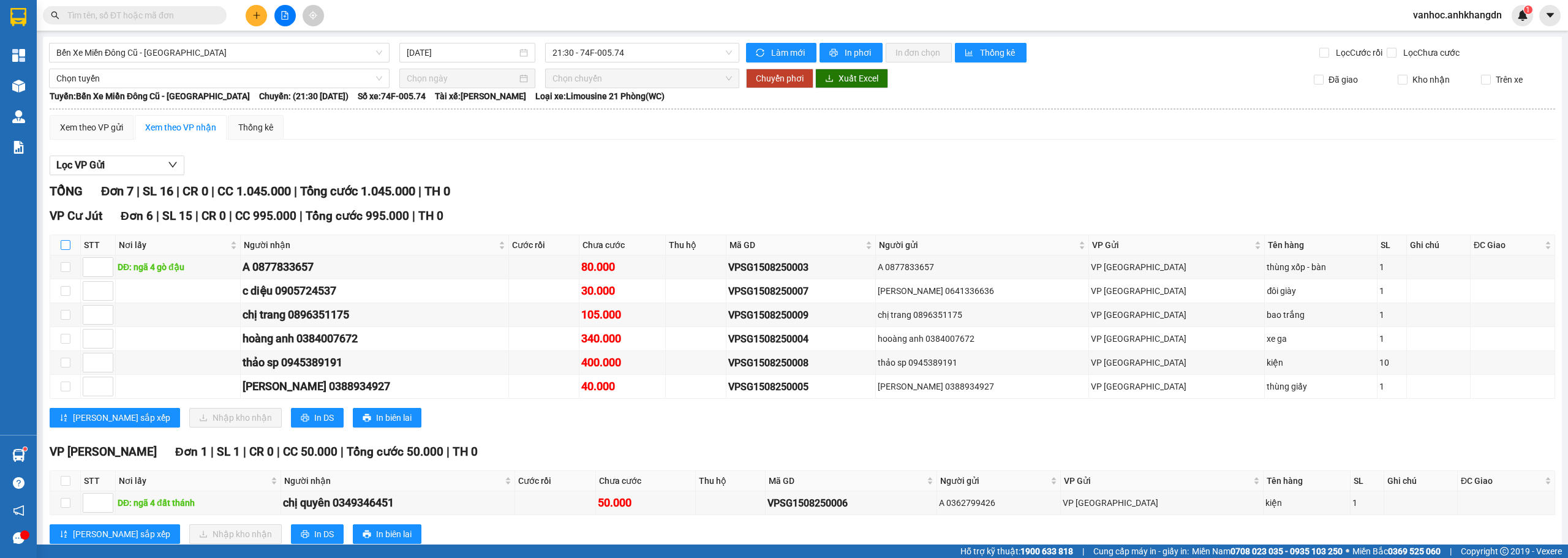
click at [63, 245] on input "checkbox" at bounding box center [66, 245] width 10 height 10
checkbox input "true"
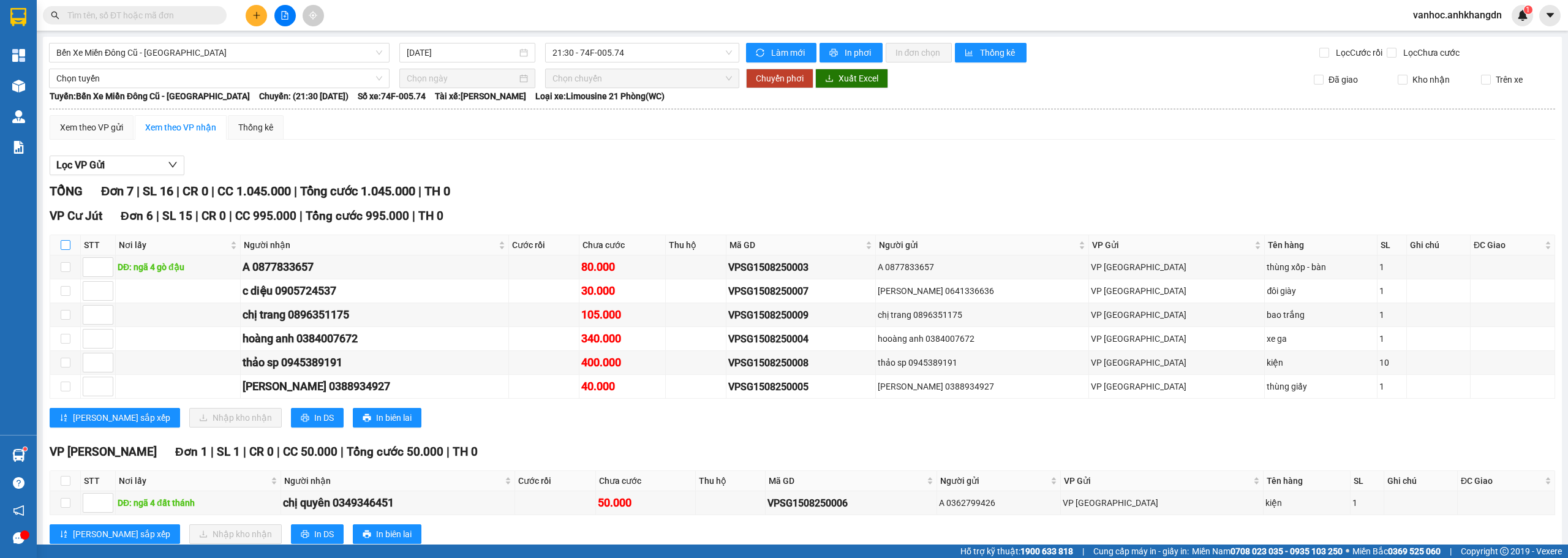
checkbox input "true"
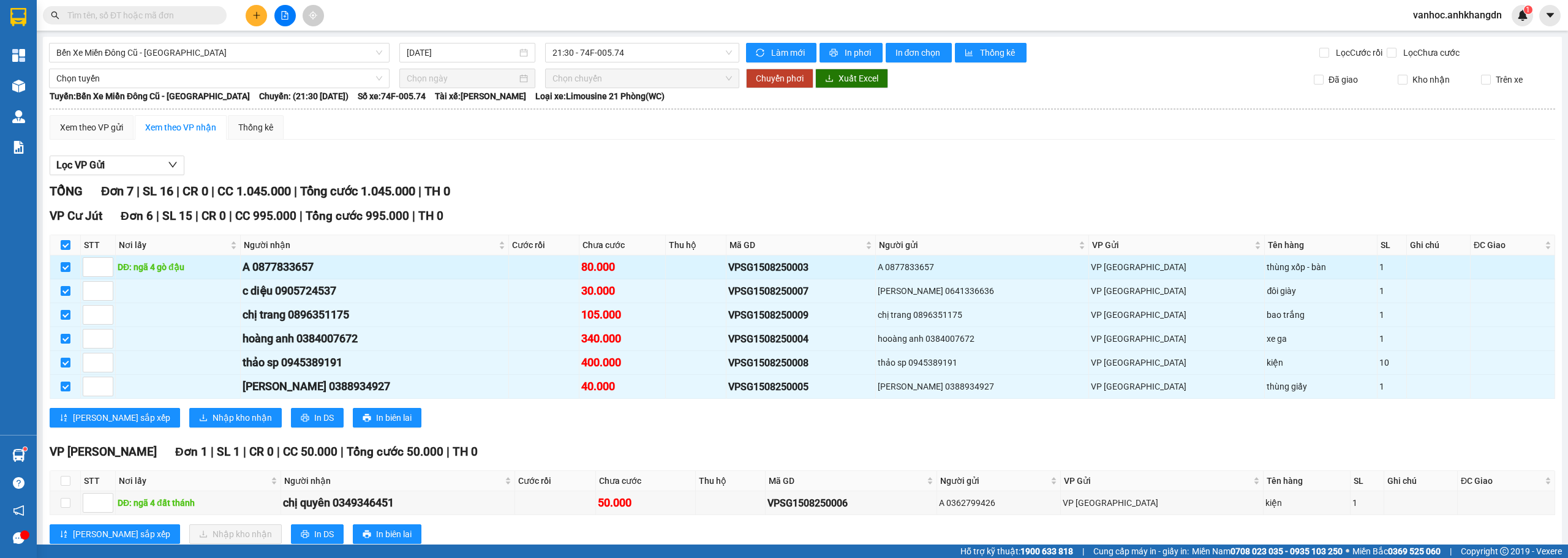
click at [62, 244] on input "checkbox" at bounding box center [66, 245] width 10 height 10
checkbox input "false"
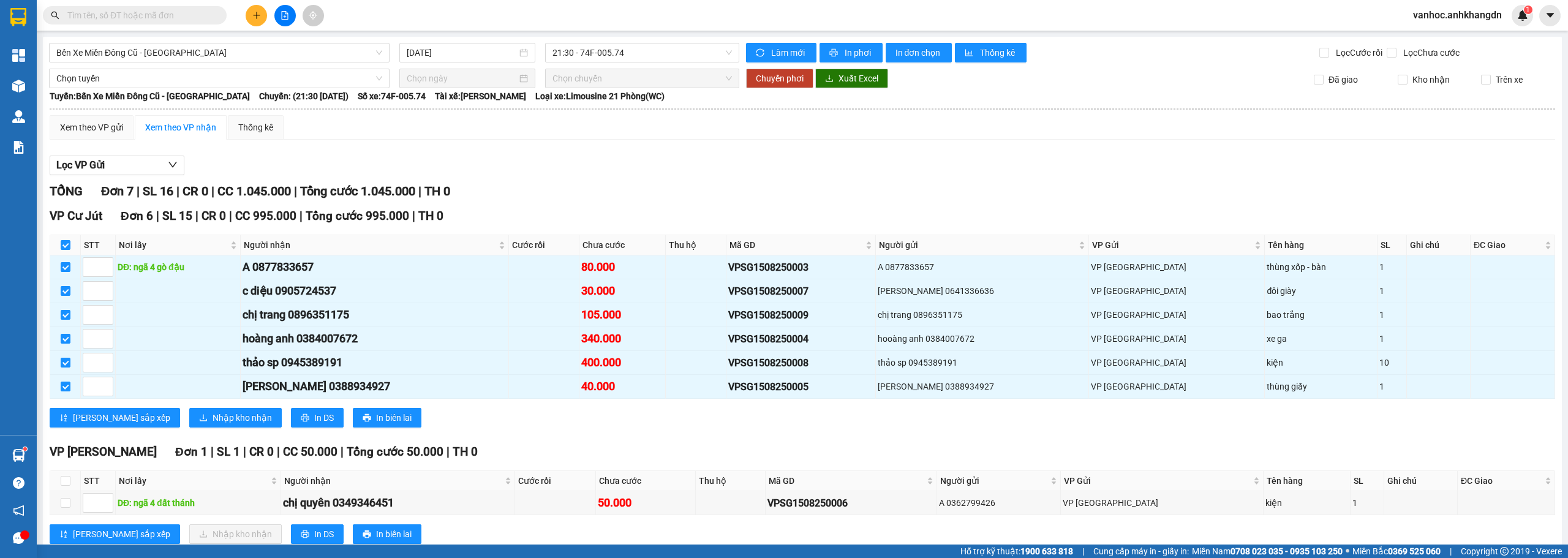
checkbox input "false"
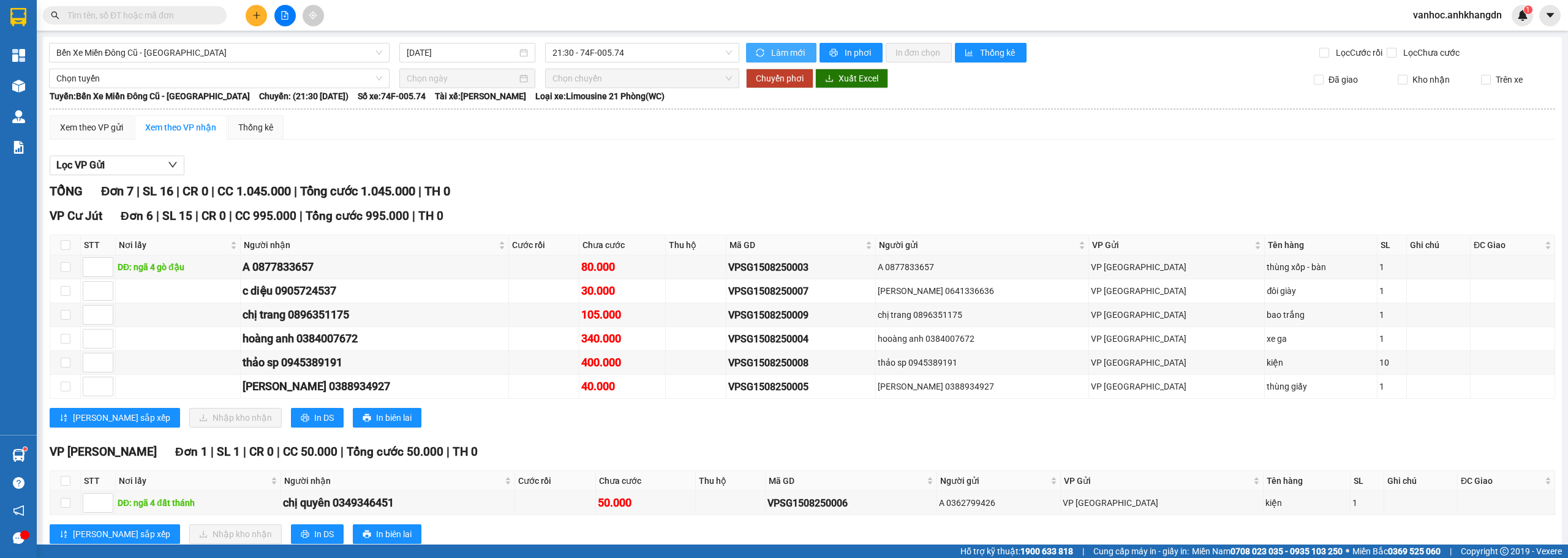
click at [771, 50] on span "Làm mới" at bounding box center [789, 53] width 36 height 14
click at [858, 51] on span "In phơi" at bounding box center [859, 53] width 28 height 14
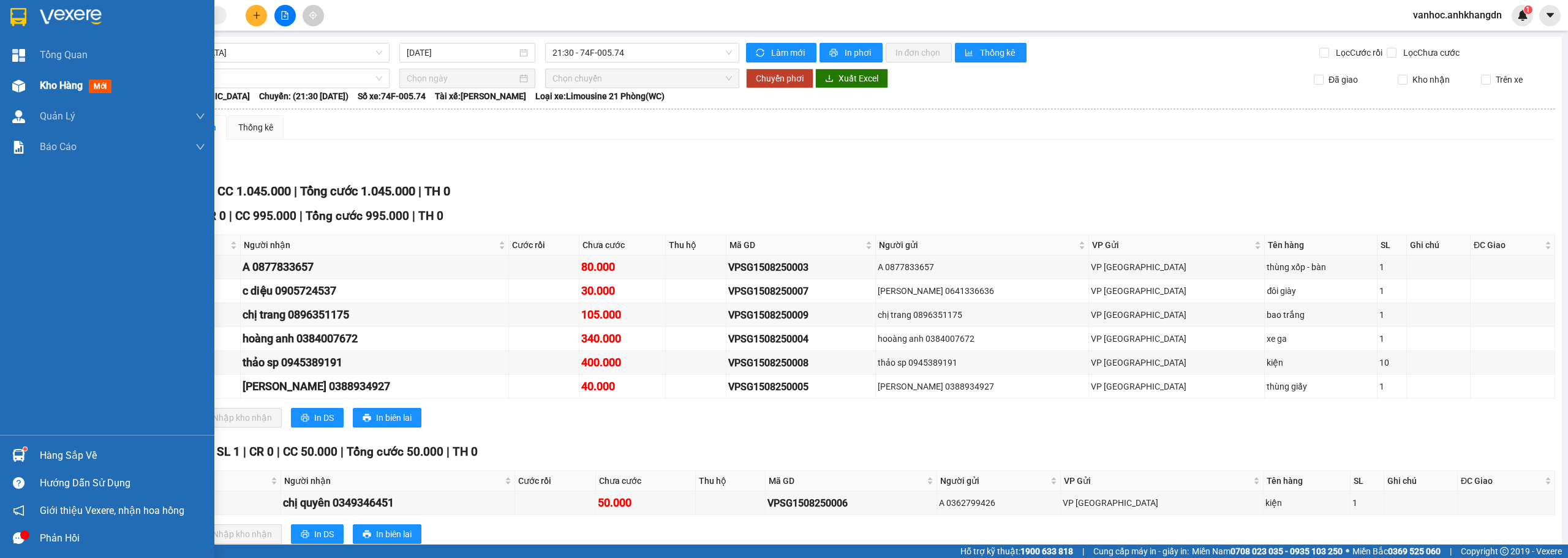
click at [79, 94] on div "Kho hàng mới" at bounding box center [122, 86] width 165 height 31
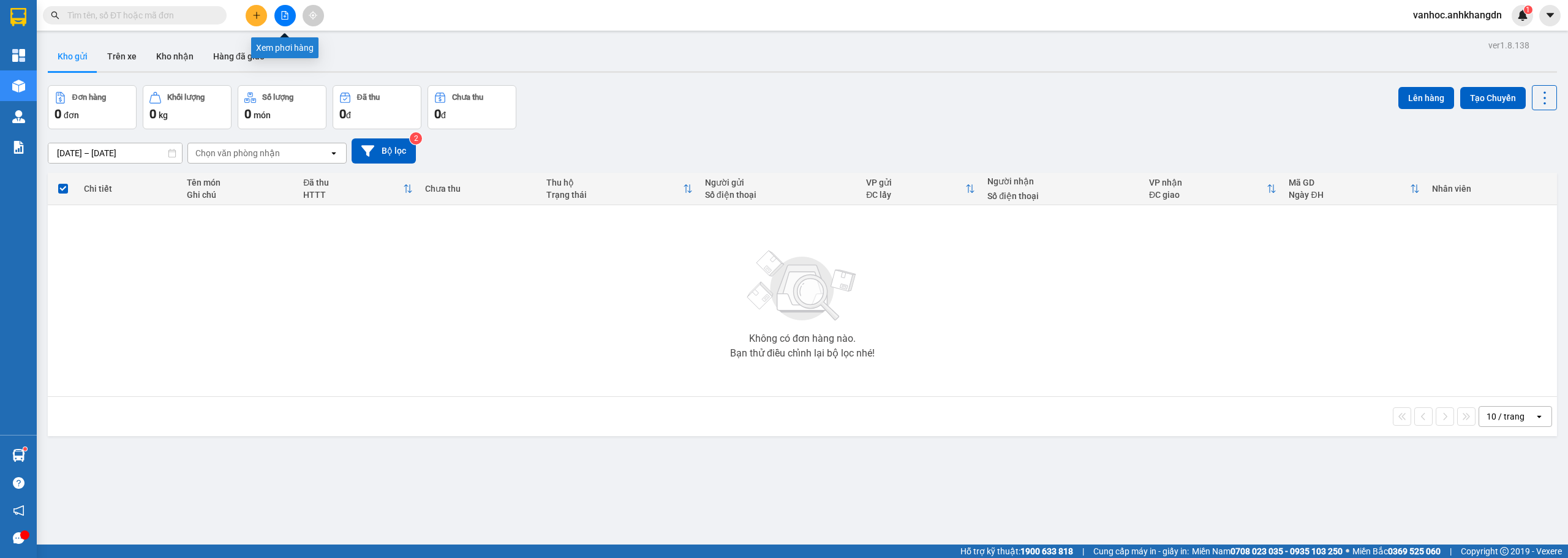
click at [280, 11] on button at bounding box center [285, 15] width 21 height 21
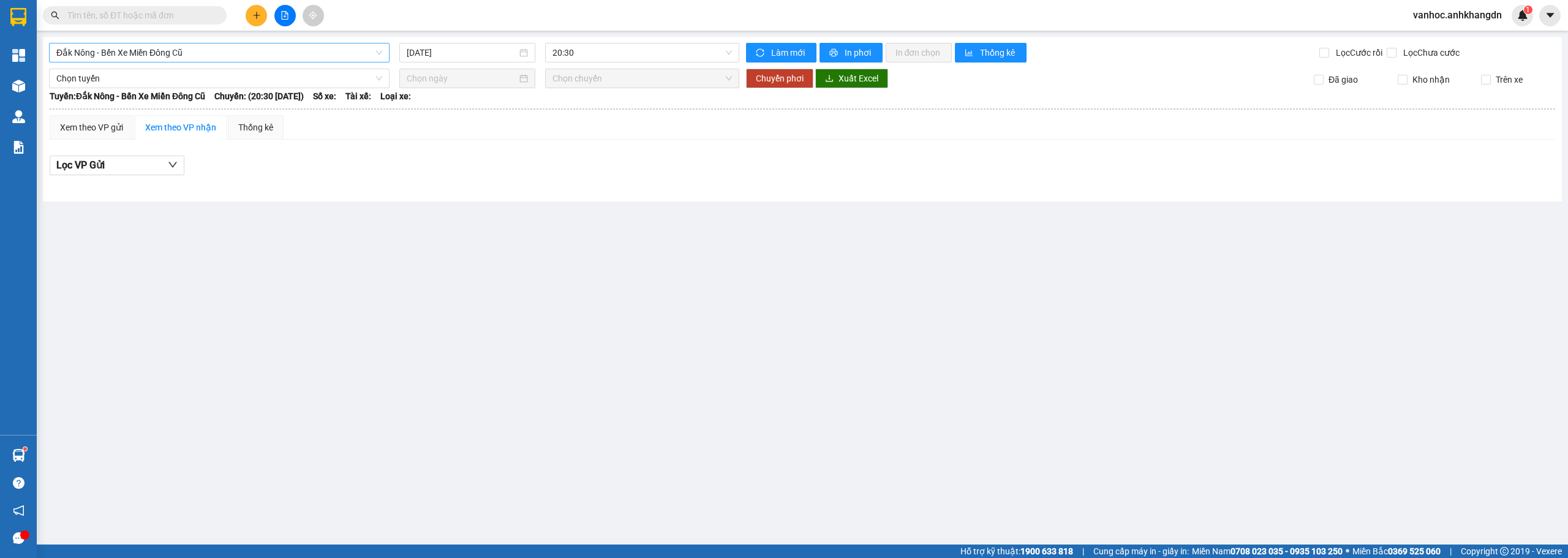
click at [345, 62] on div "Đắk Nông - Bến Xe Miền Đông Cũ" at bounding box center [219, 53] width 341 height 19
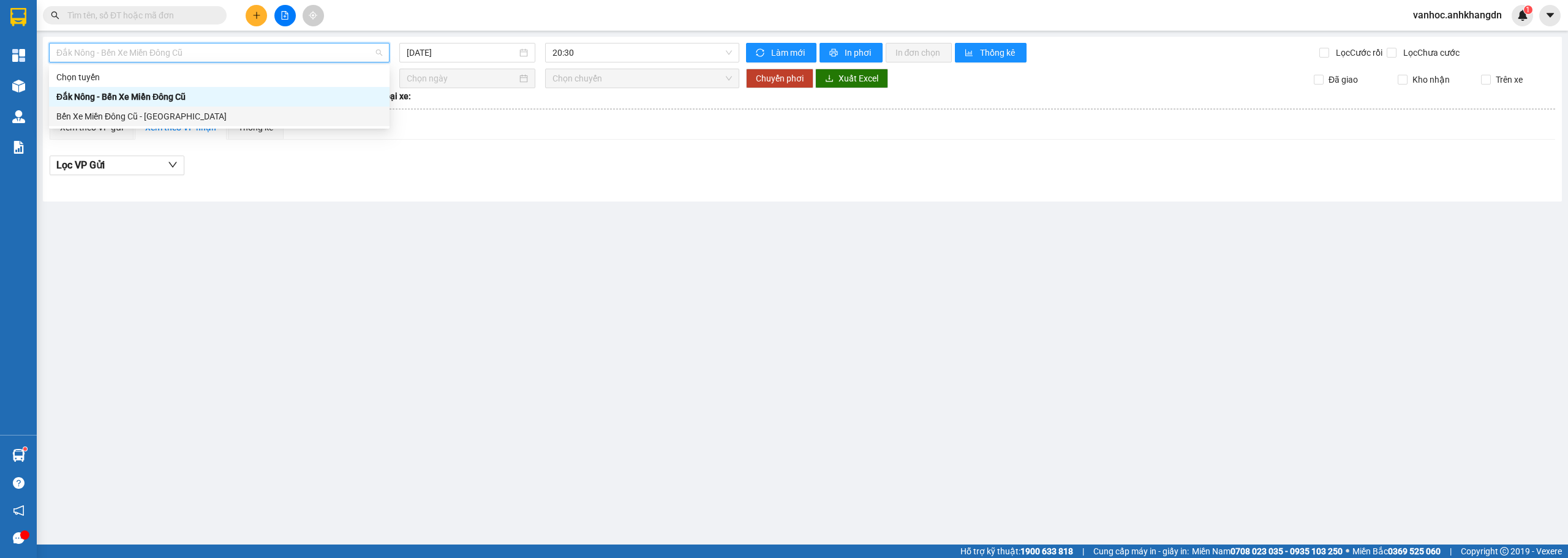
click at [208, 111] on div "Bến Xe Miền Đông Cũ - [GEOGRAPHIC_DATA]" at bounding box center [220, 116] width 326 height 14
type input "[DATE]"
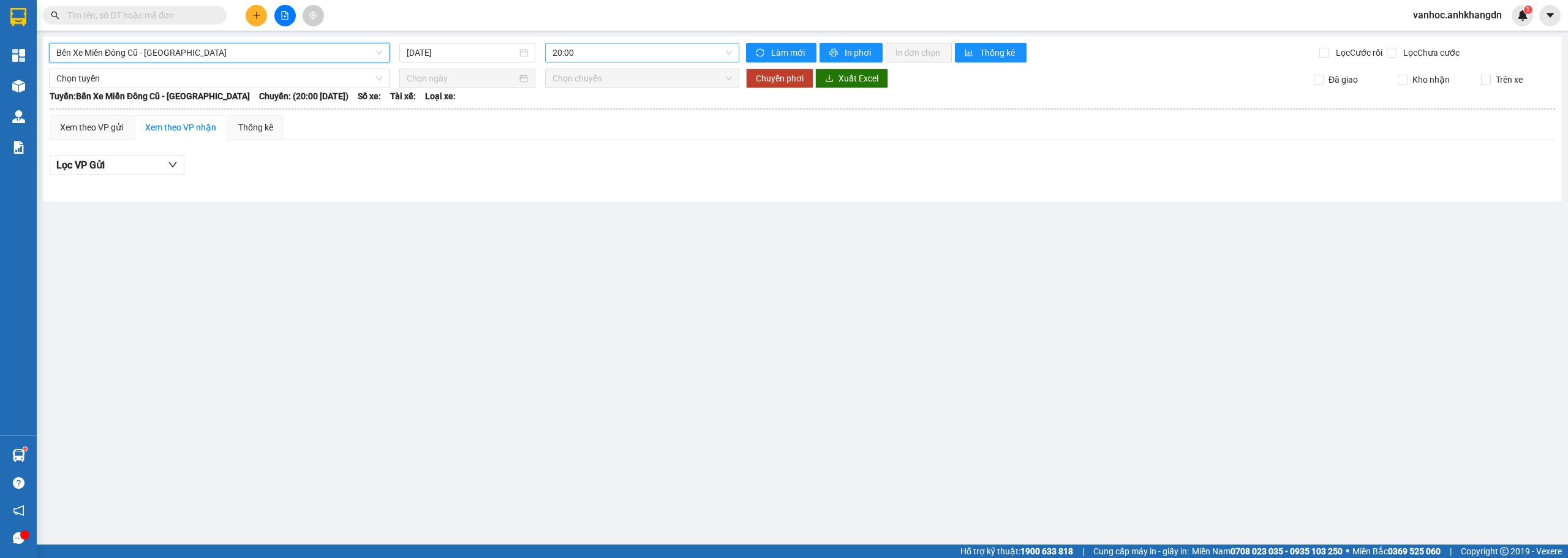
drag, startPoint x: 638, startPoint y: 49, endPoint x: 619, endPoint y: 64, distance: 24.2
click at [637, 49] on span "20:00" at bounding box center [642, 53] width 180 height 19
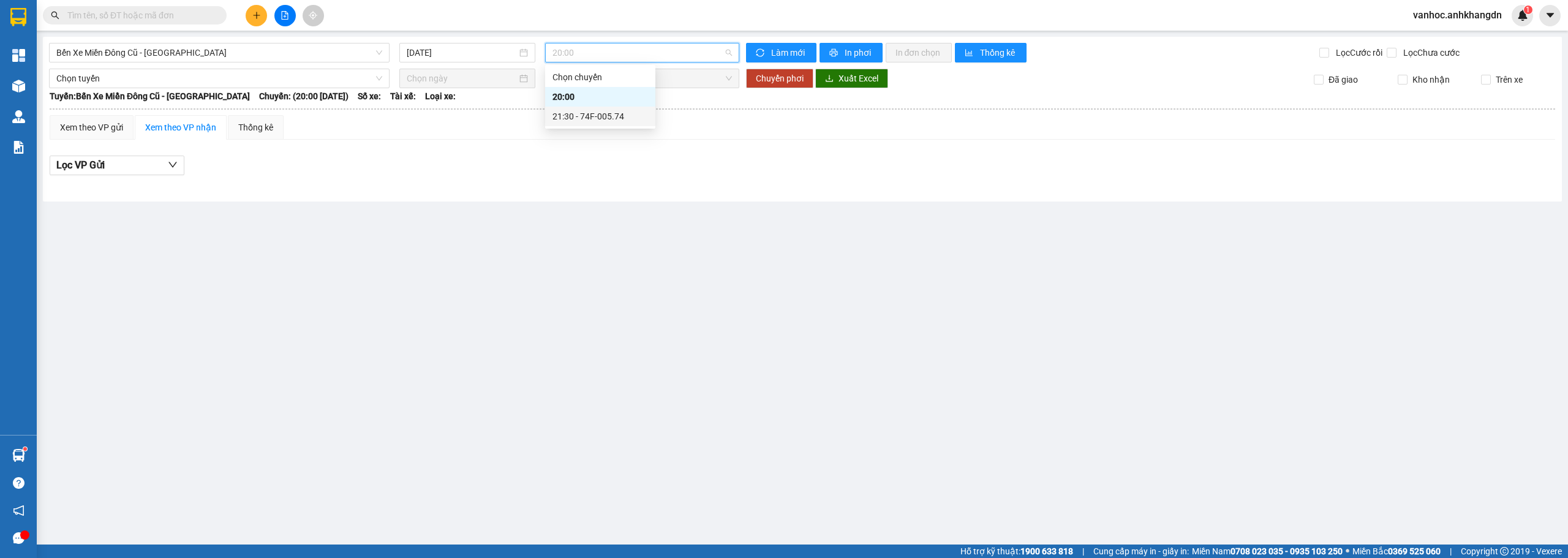
click at [587, 110] on div "21:30 - 74F-005.74" at bounding box center [600, 116] width 96 height 14
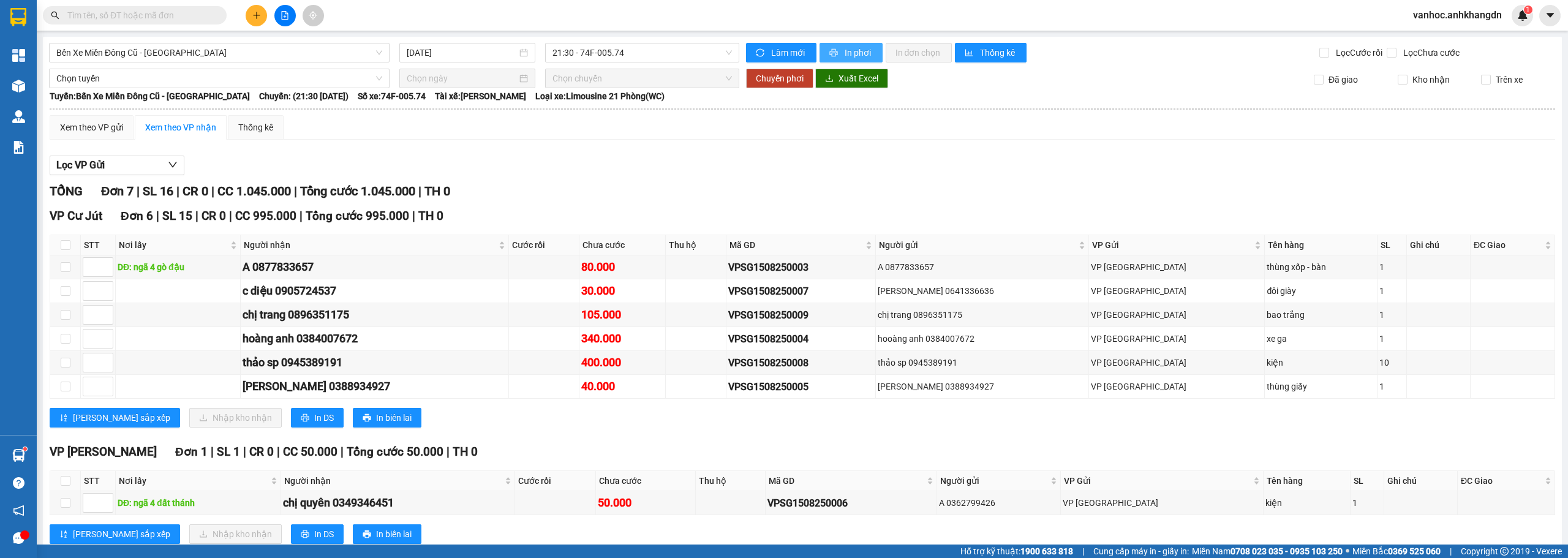
click at [848, 54] on span "In phơi" at bounding box center [859, 53] width 28 height 14
